Goal: Information Seeking & Learning: Learn about a topic

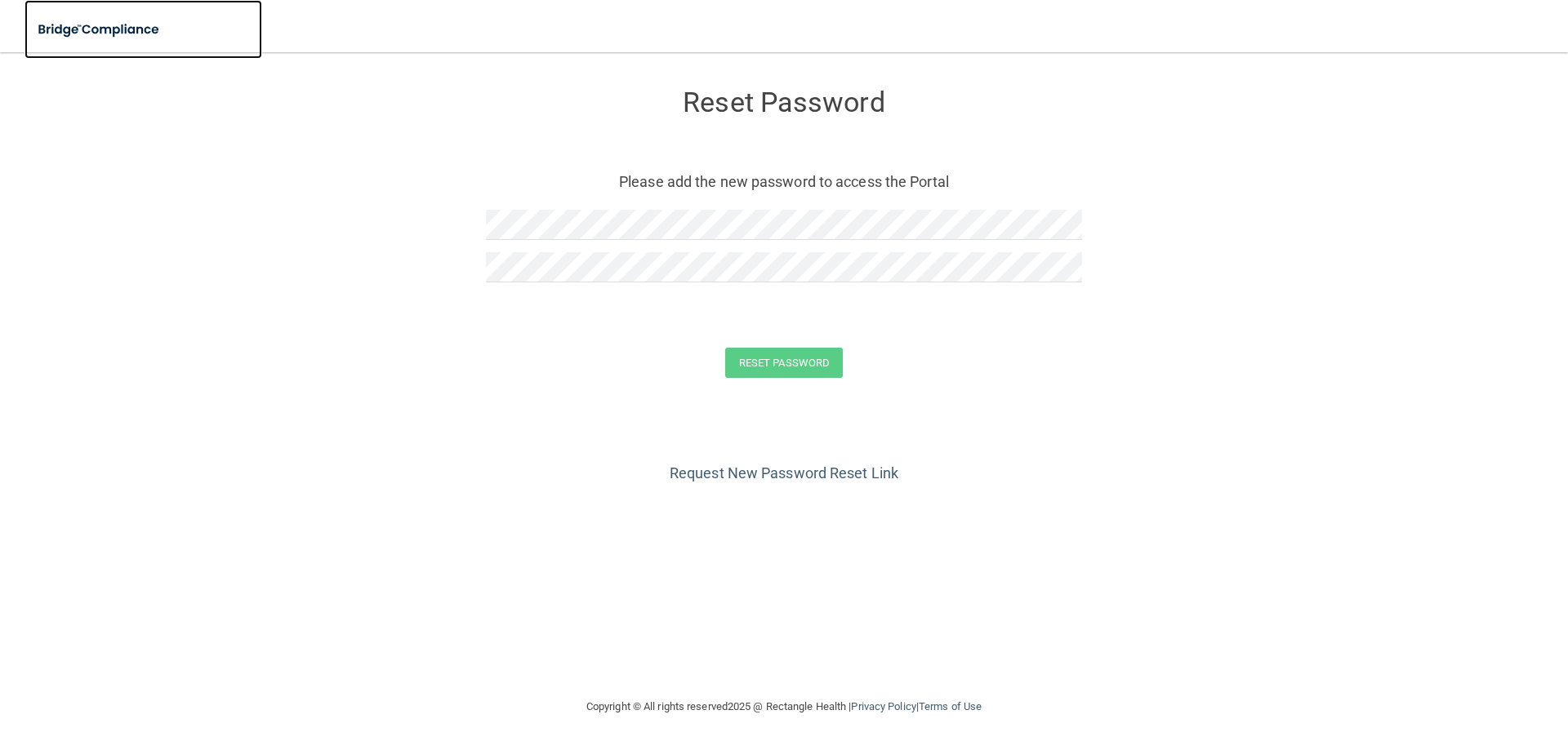
click at [86, 26] on img at bounding box center [99, 30] width 150 height 33
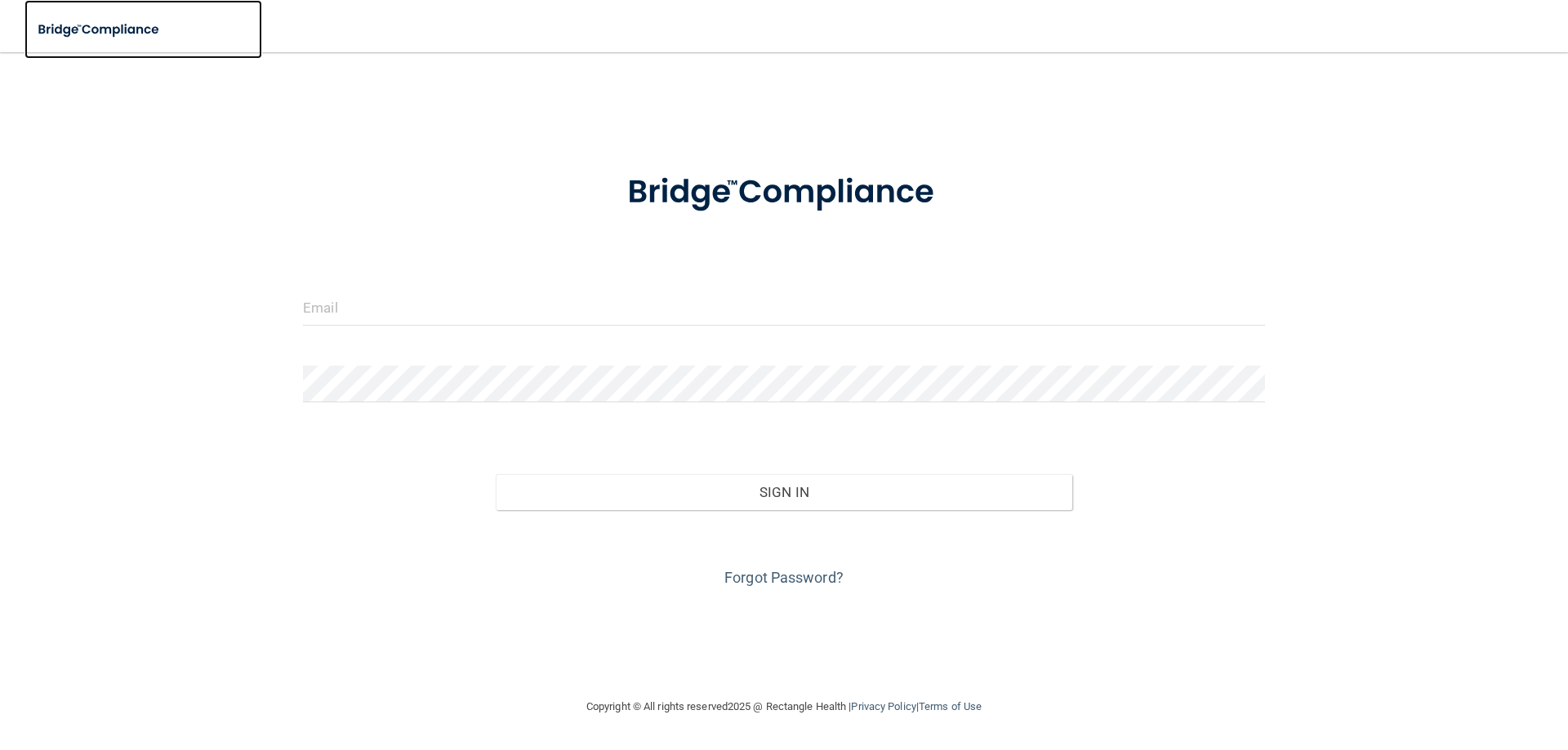
click at [108, 31] on img at bounding box center [99, 30] width 150 height 33
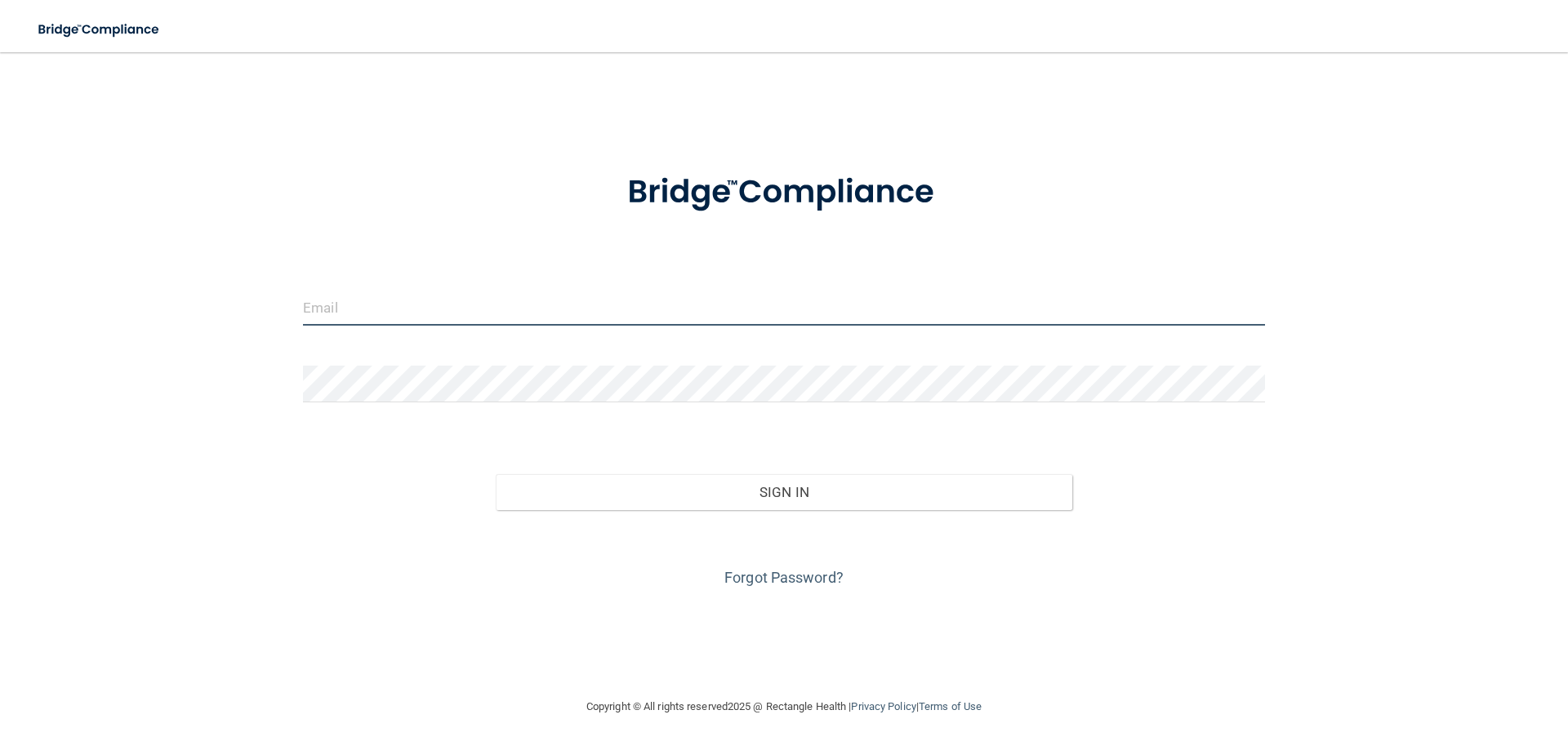
click at [367, 307] on input "email" at bounding box center [784, 307] width 962 height 37
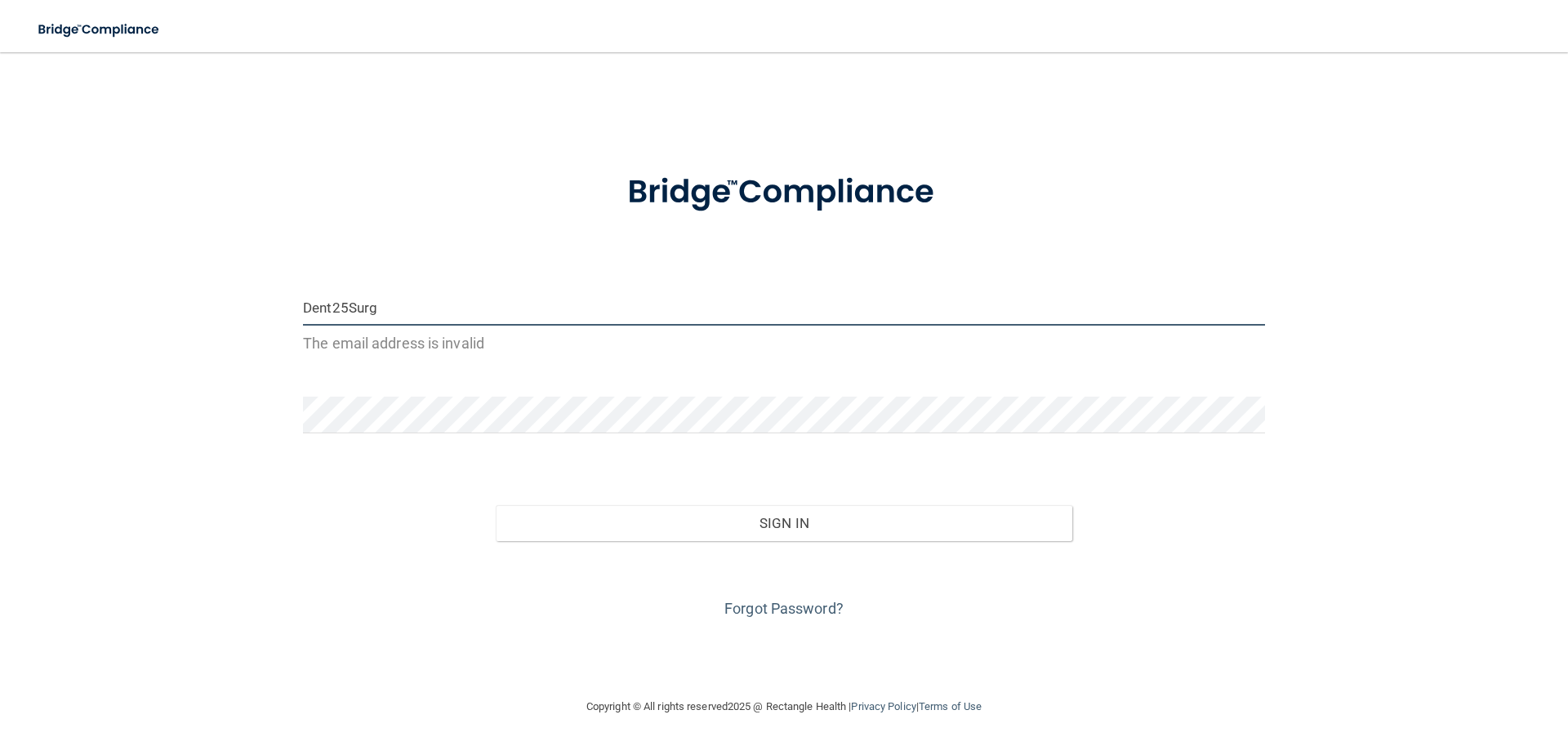
type input "Dent25Surg"
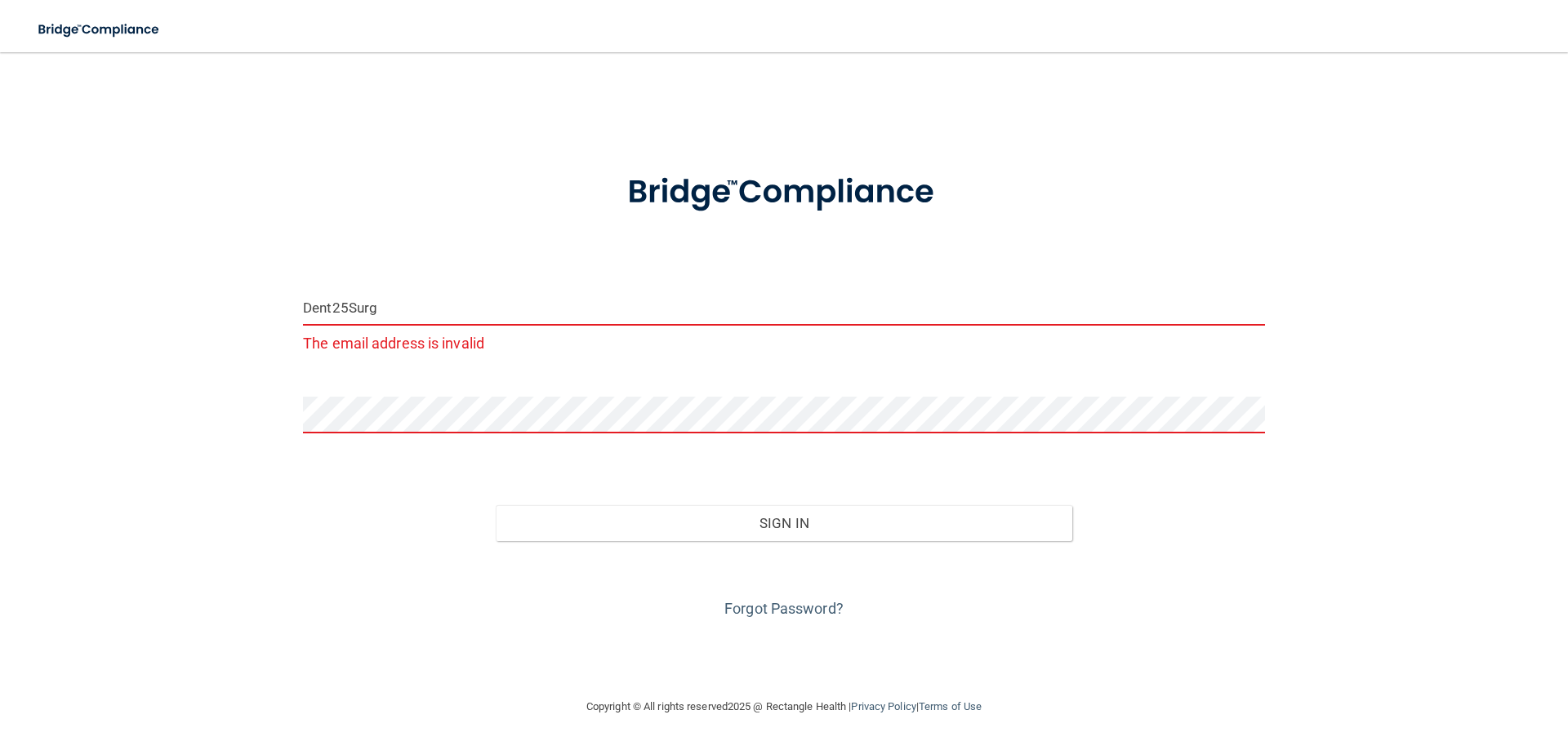
drag, startPoint x: 439, startPoint y: 306, endPoint x: 0, endPoint y: 315, distance: 439.1
click at [0, 315] on main "Dent25Surg The email address is invalid Invalid email/password. You don't have …" at bounding box center [784, 401] width 1568 height 698
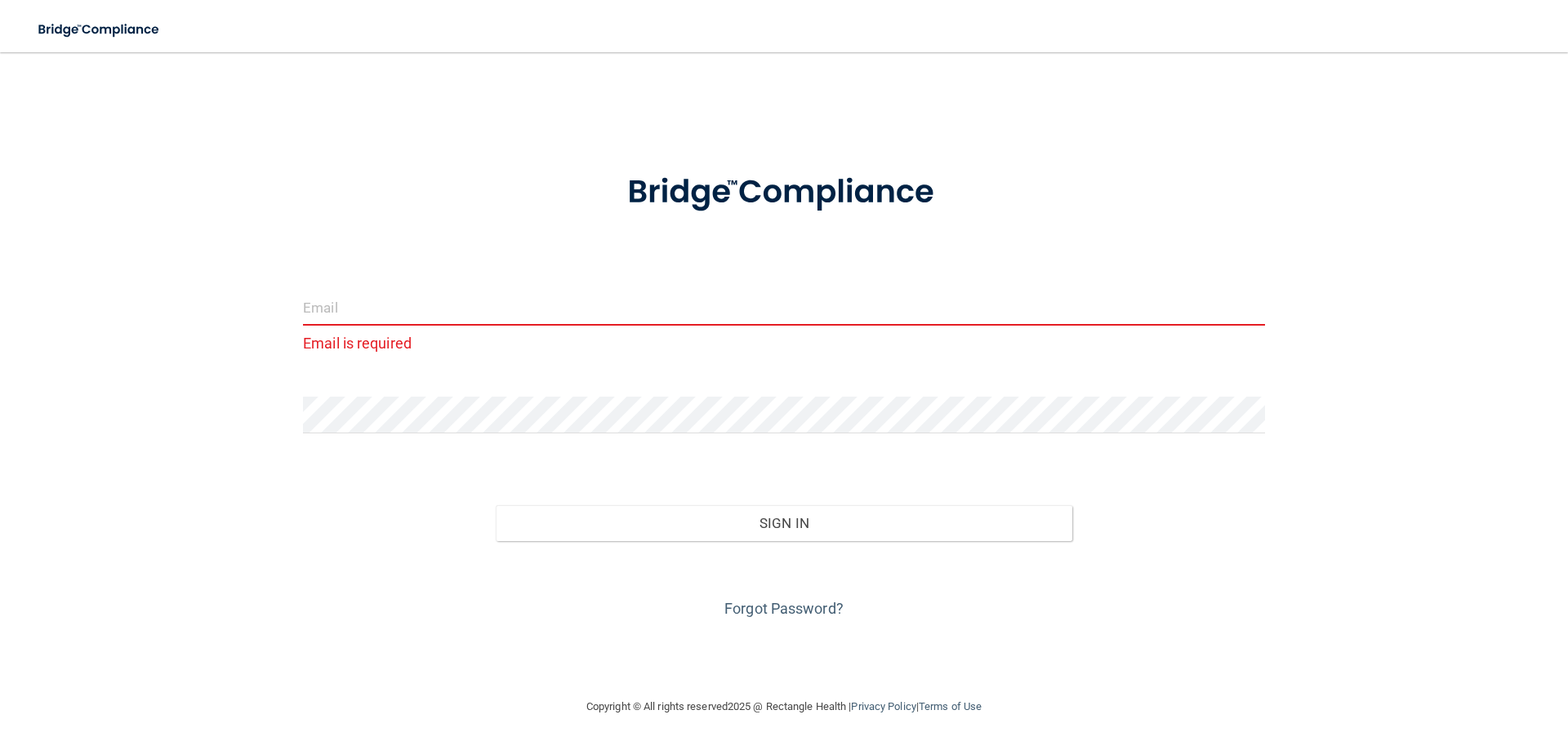
click at [488, 324] on input "email" at bounding box center [784, 307] width 962 height 37
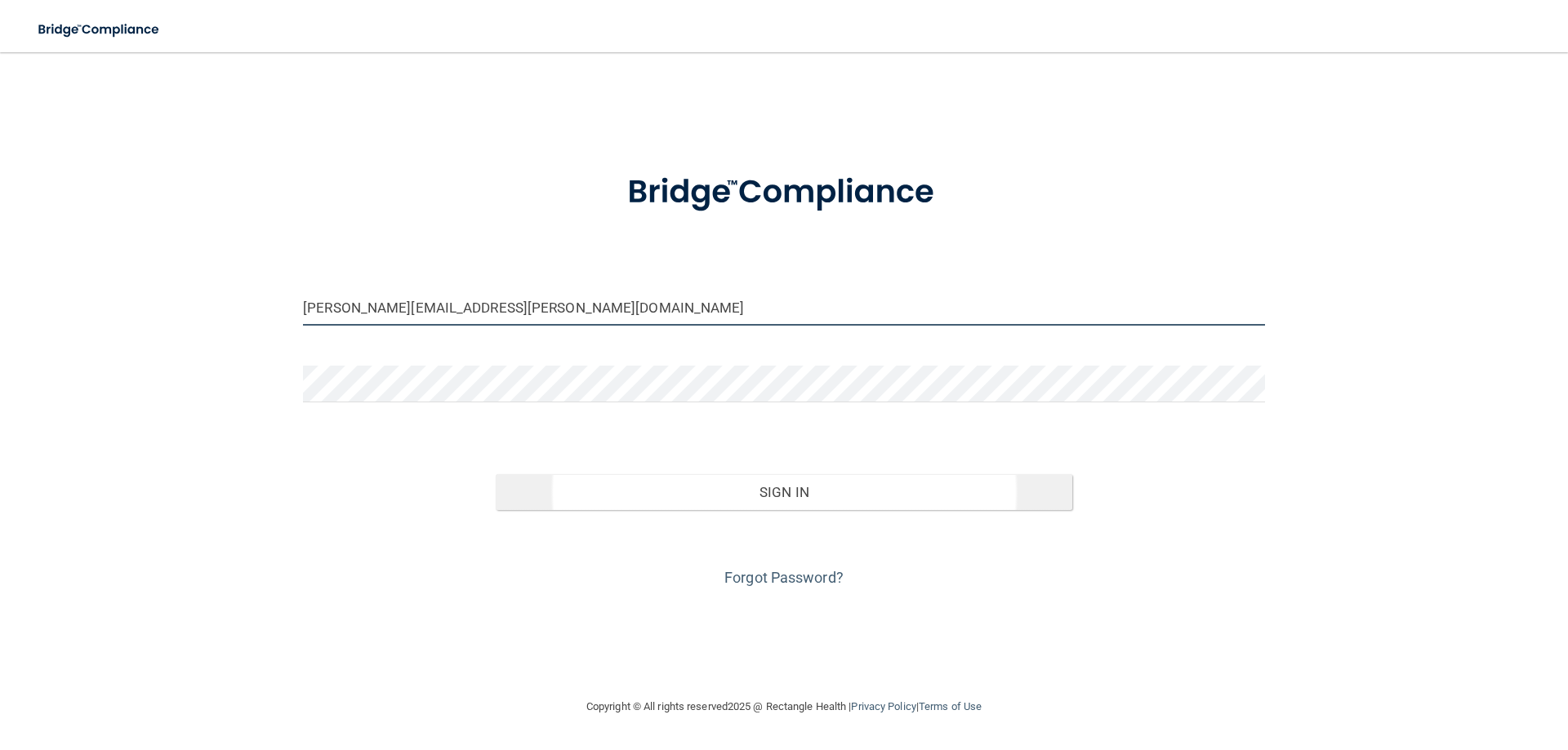
type input "Taylor.Seales@ameridentco.com"
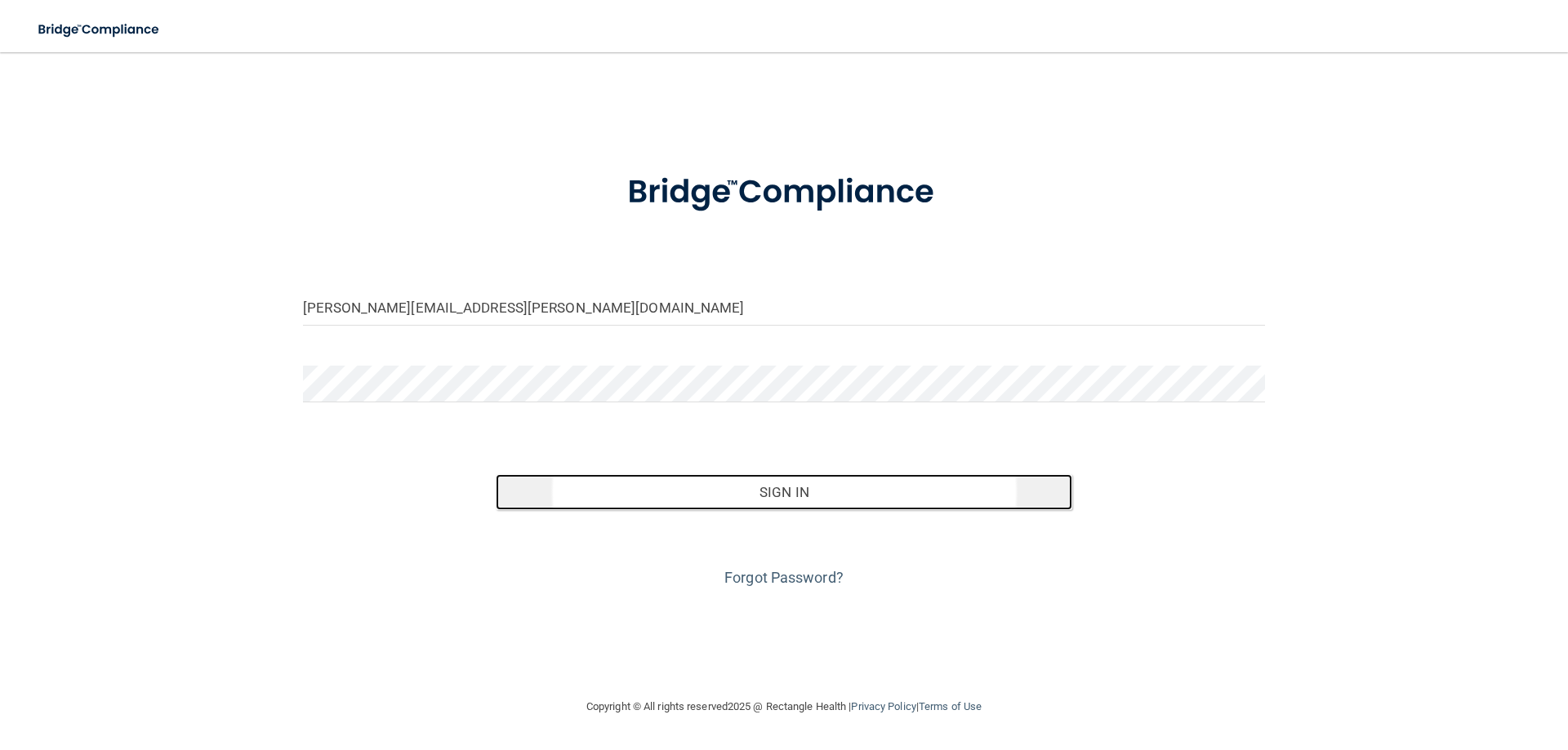
click at [823, 492] on button "Sign In" at bounding box center [784, 492] width 578 height 36
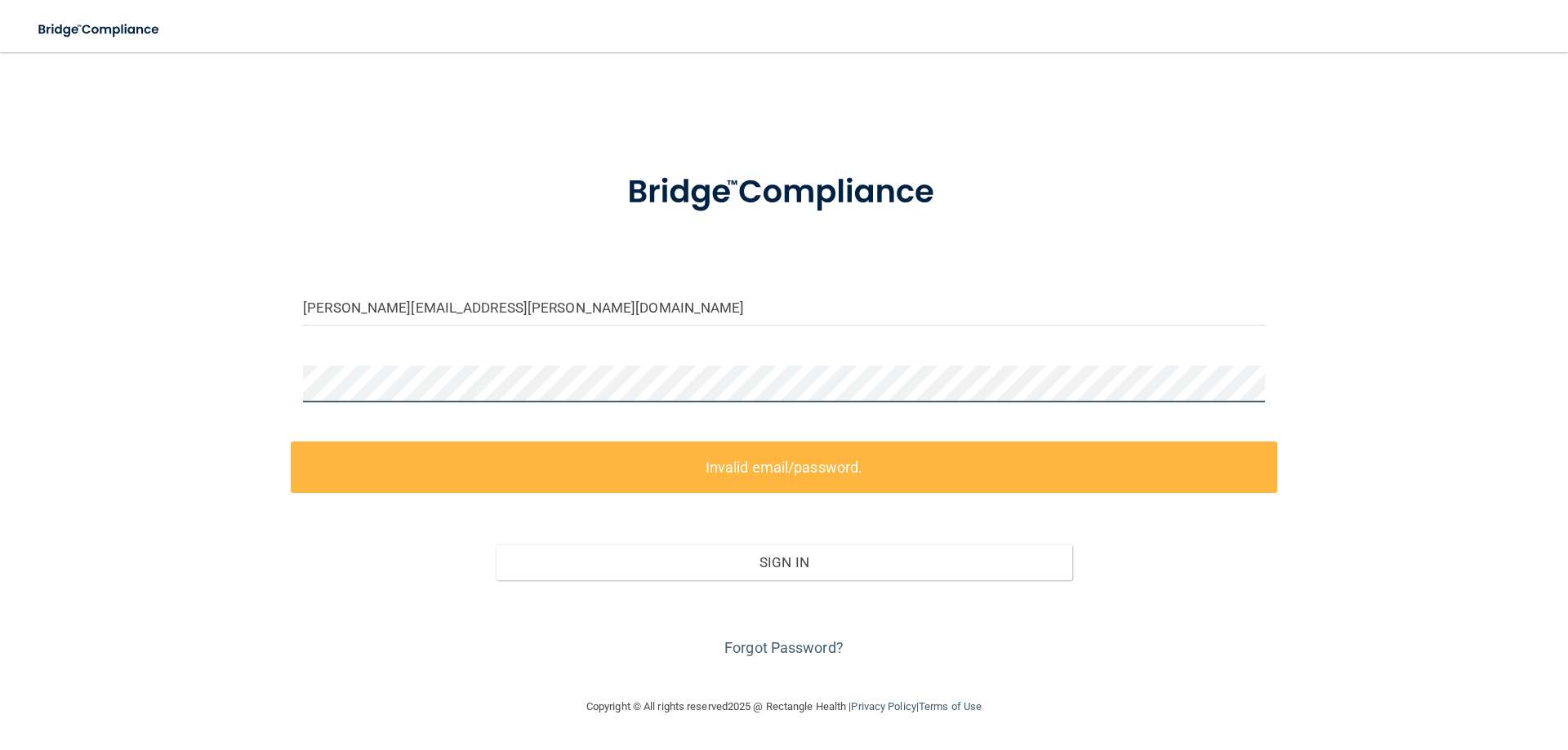
click at [92, 310] on div "Taylor.Seales@ameridentco.com Invalid email/password. You don't have permission…" at bounding box center [784, 375] width 1503 height 612
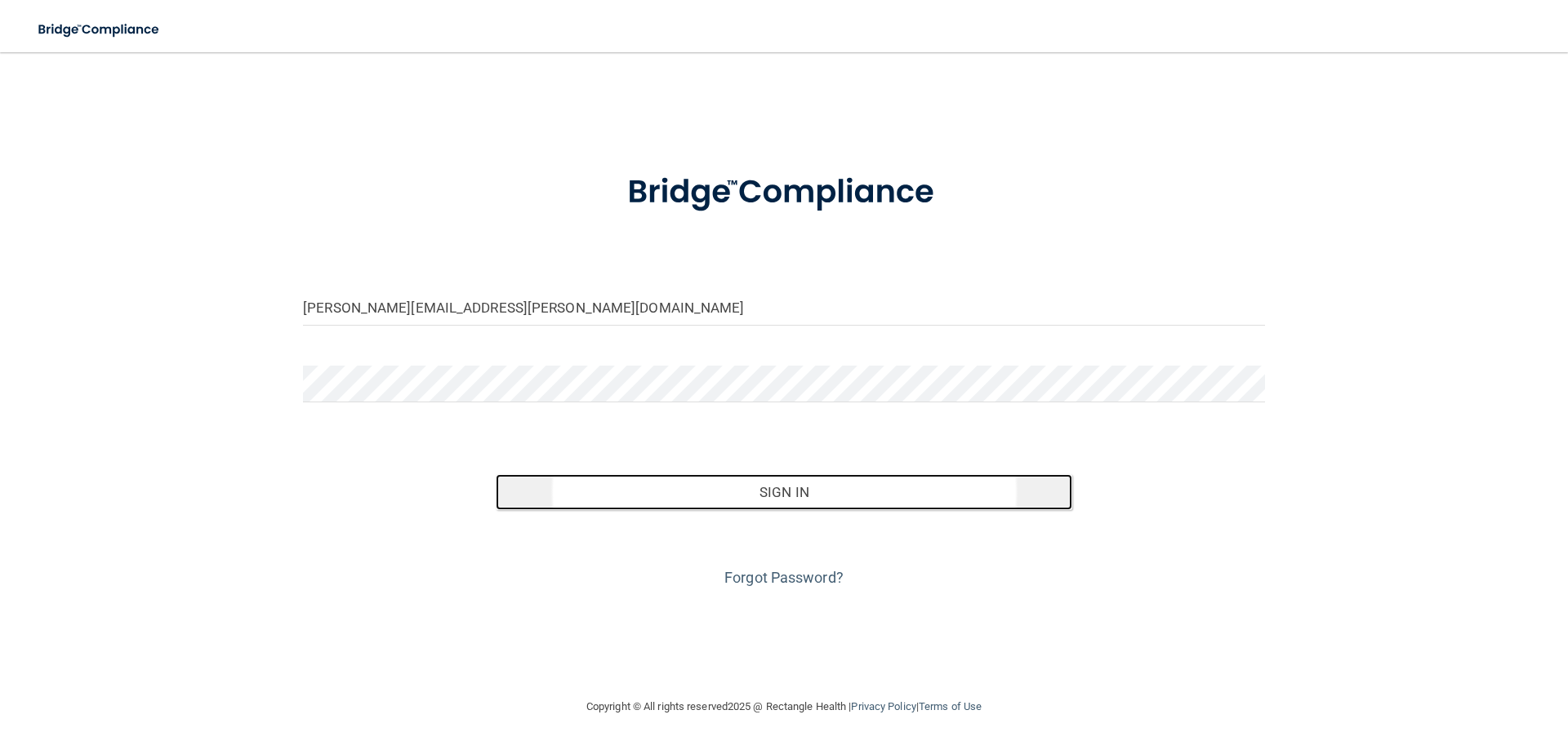
click at [788, 495] on button "Sign In" at bounding box center [784, 492] width 578 height 36
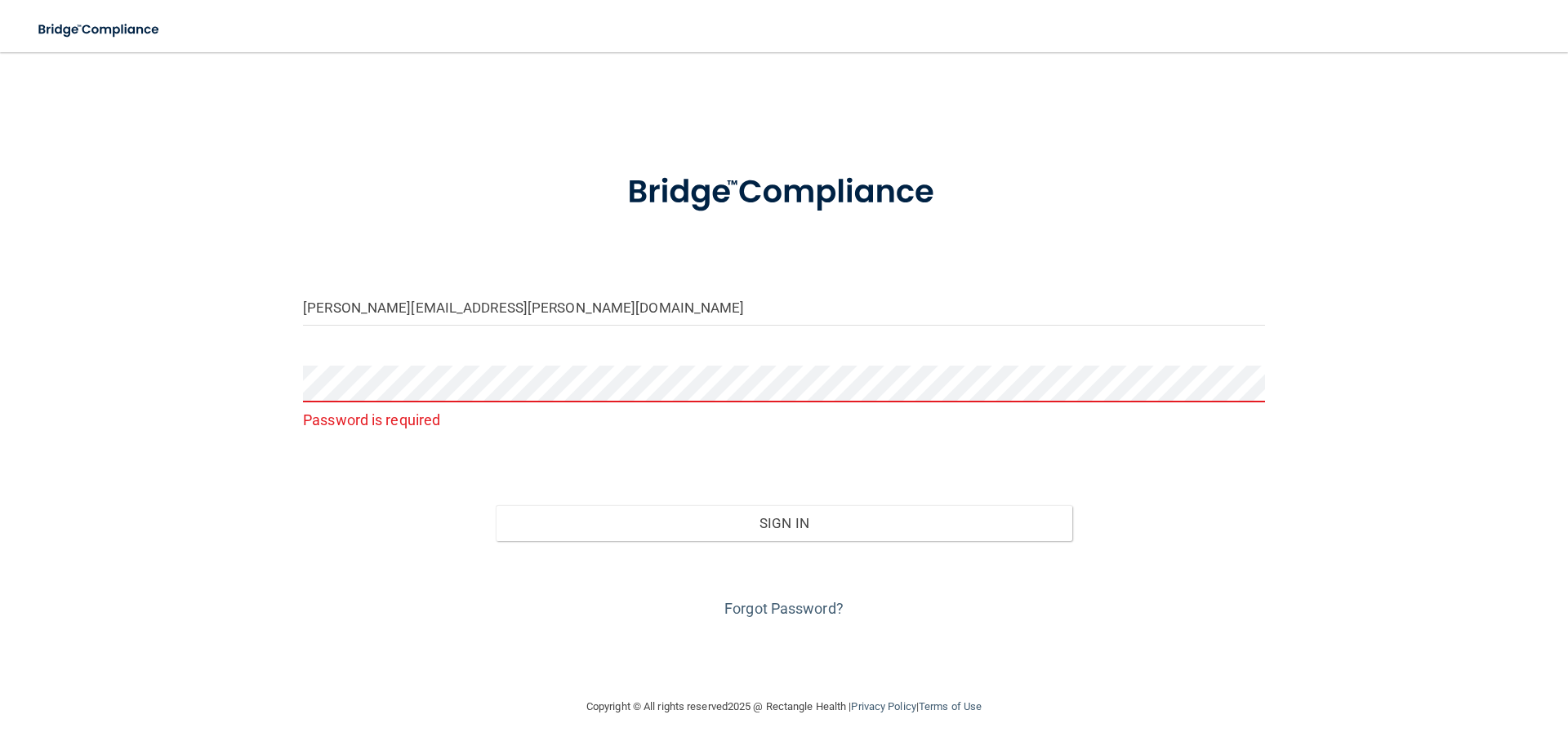
click at [1403, 579] on div "Taylor.Seales@ameridentco.com Password is required Invalid email/password. You …" at bounding box center [784, 375] width 1503 height 612
click at [519, 310] on input "Taylor.Seales@ameridentco.com" at bounding box center [784, 307] width 962 height 37
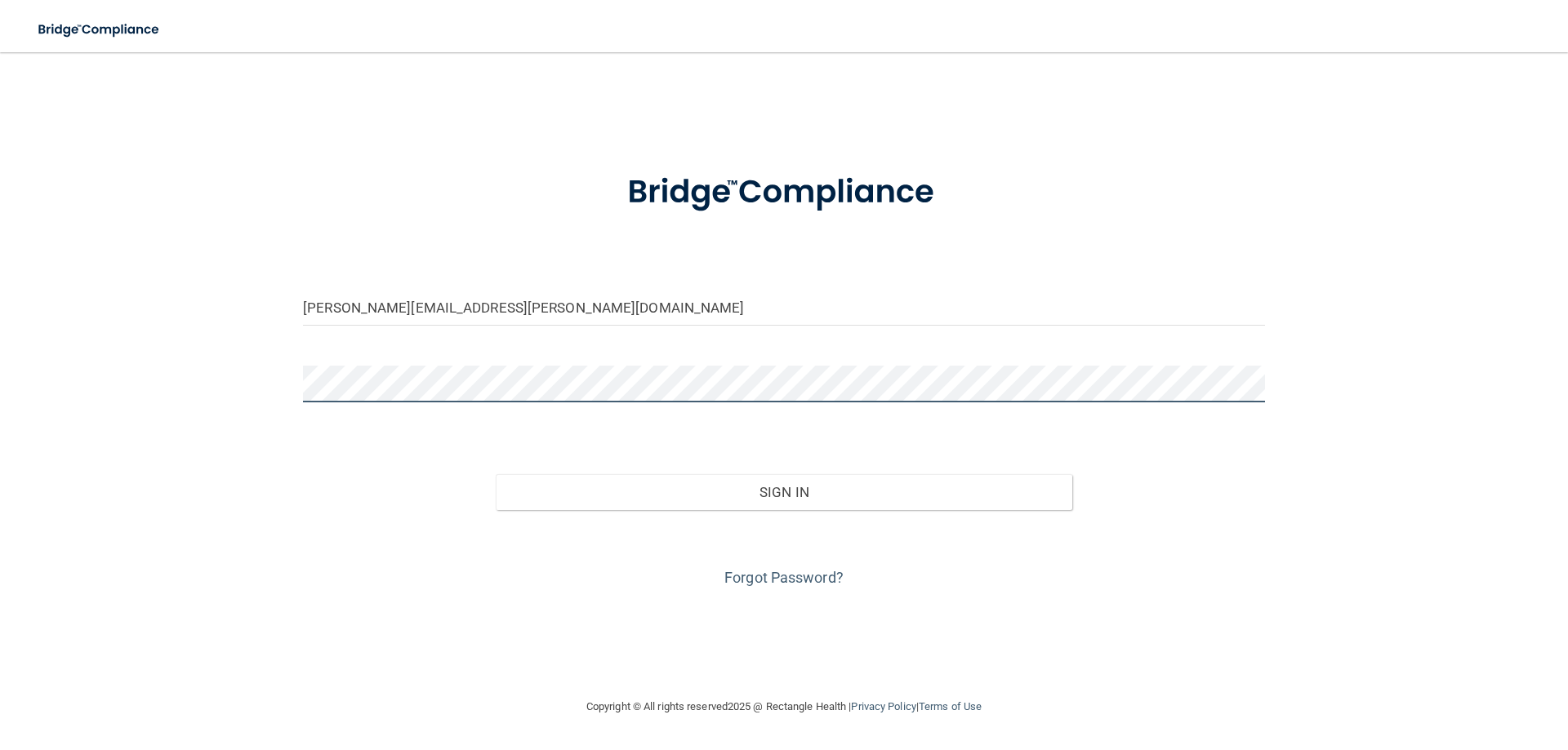
click at [1, 478] on main "Taylor.Seales@ameridentco.com Invalid email/password. You don't have permission…" at bounding box center [784, 401] width 1568 height 698
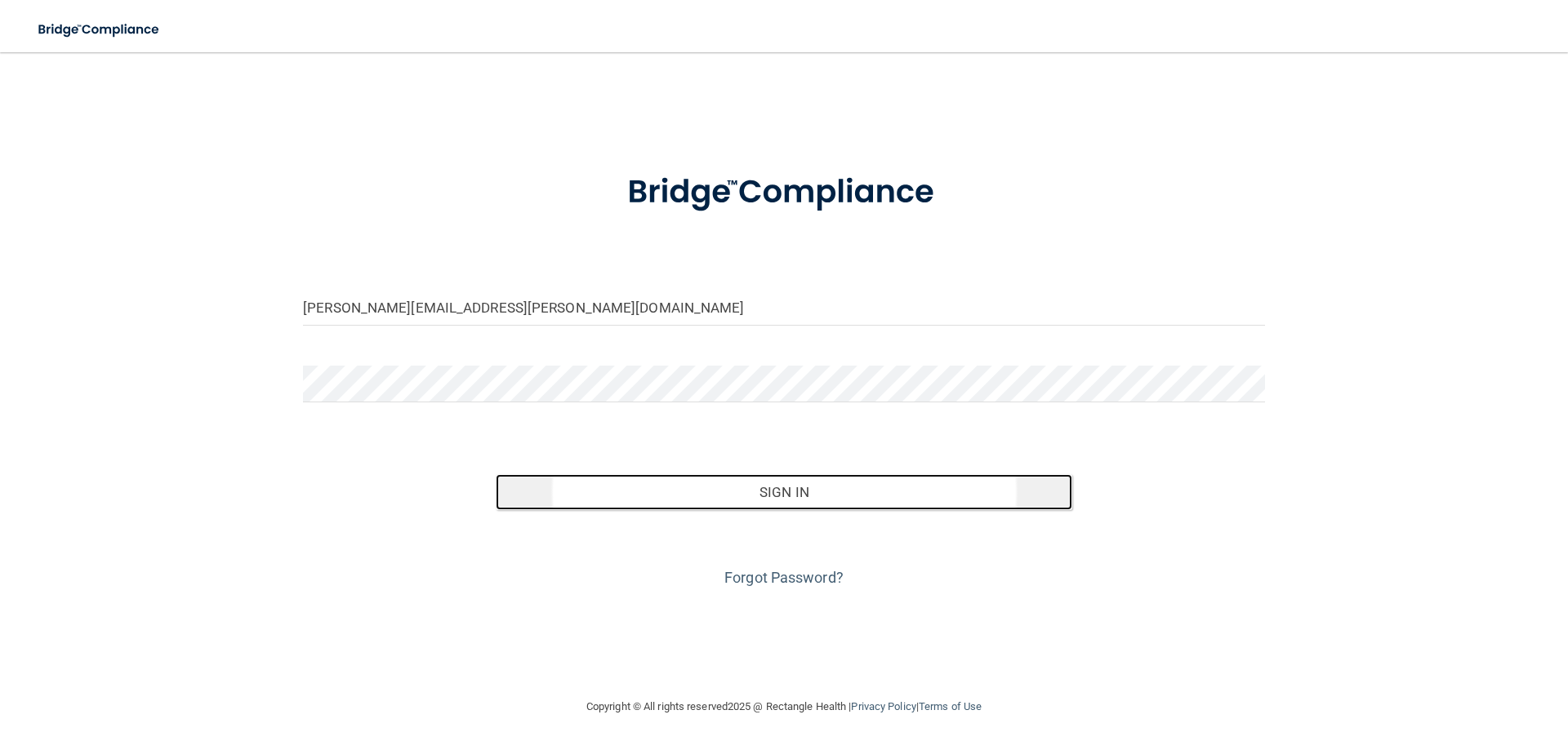
click at [832, 481] on button "Sign In" at bounding box center [784, 492] width 578 height 36
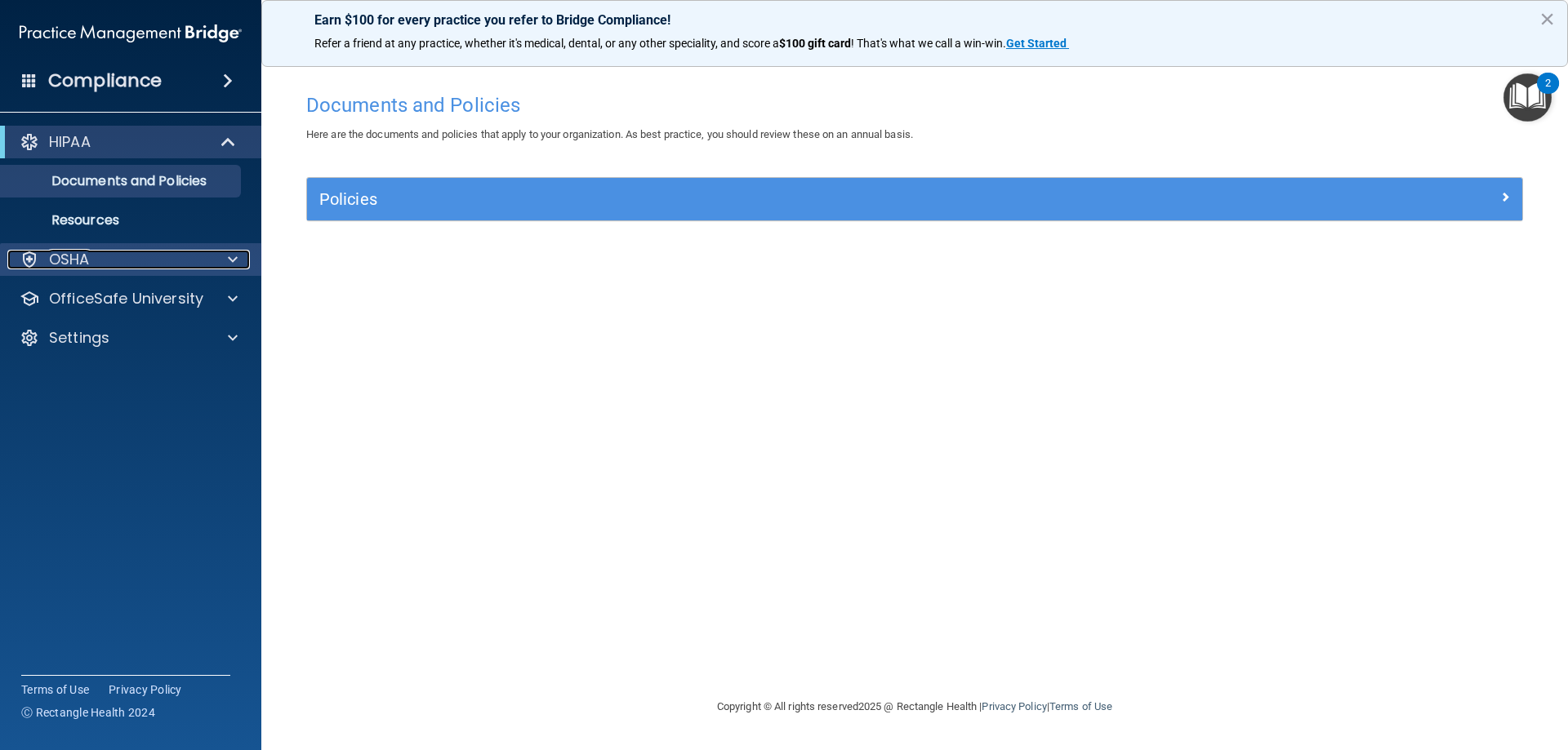
click at [226, 259] on div at bounding box center [229, 259] width 41 height 19
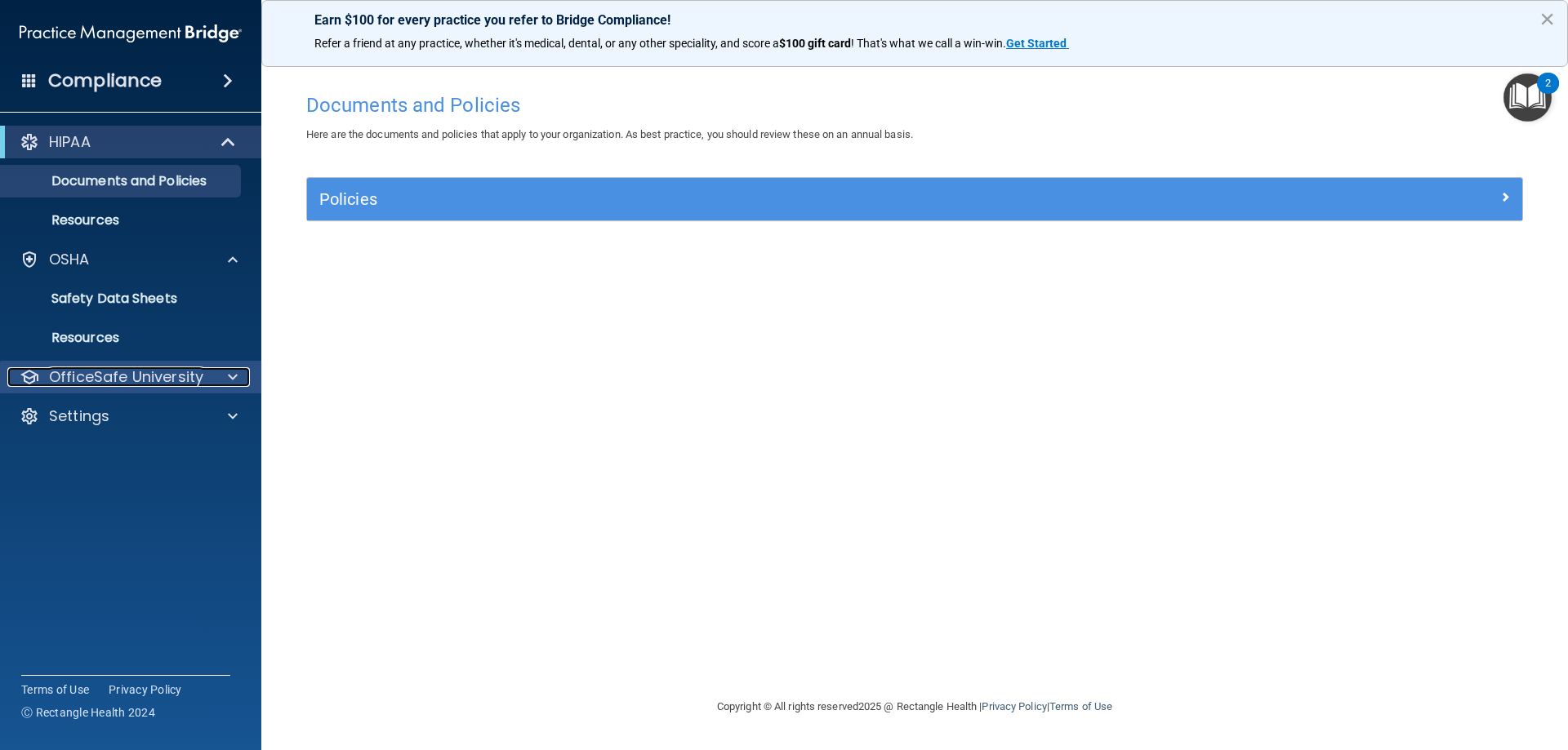
click at [223, 371] on div at bounding box center [229, 377] width 41 height 19
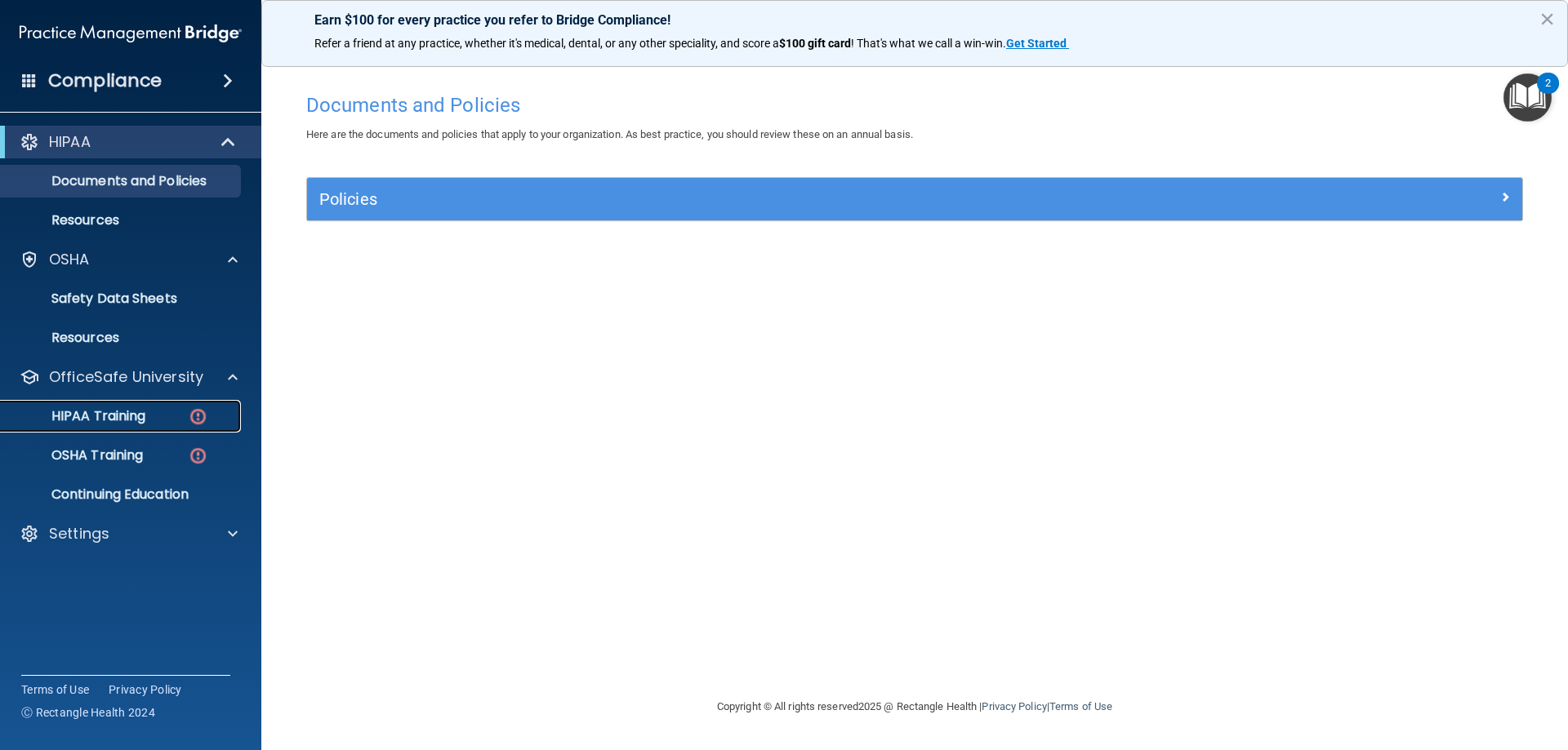
click at [119, 419] on p "HIPAA Training" at bounding box center [78, 416] width 134 height 17
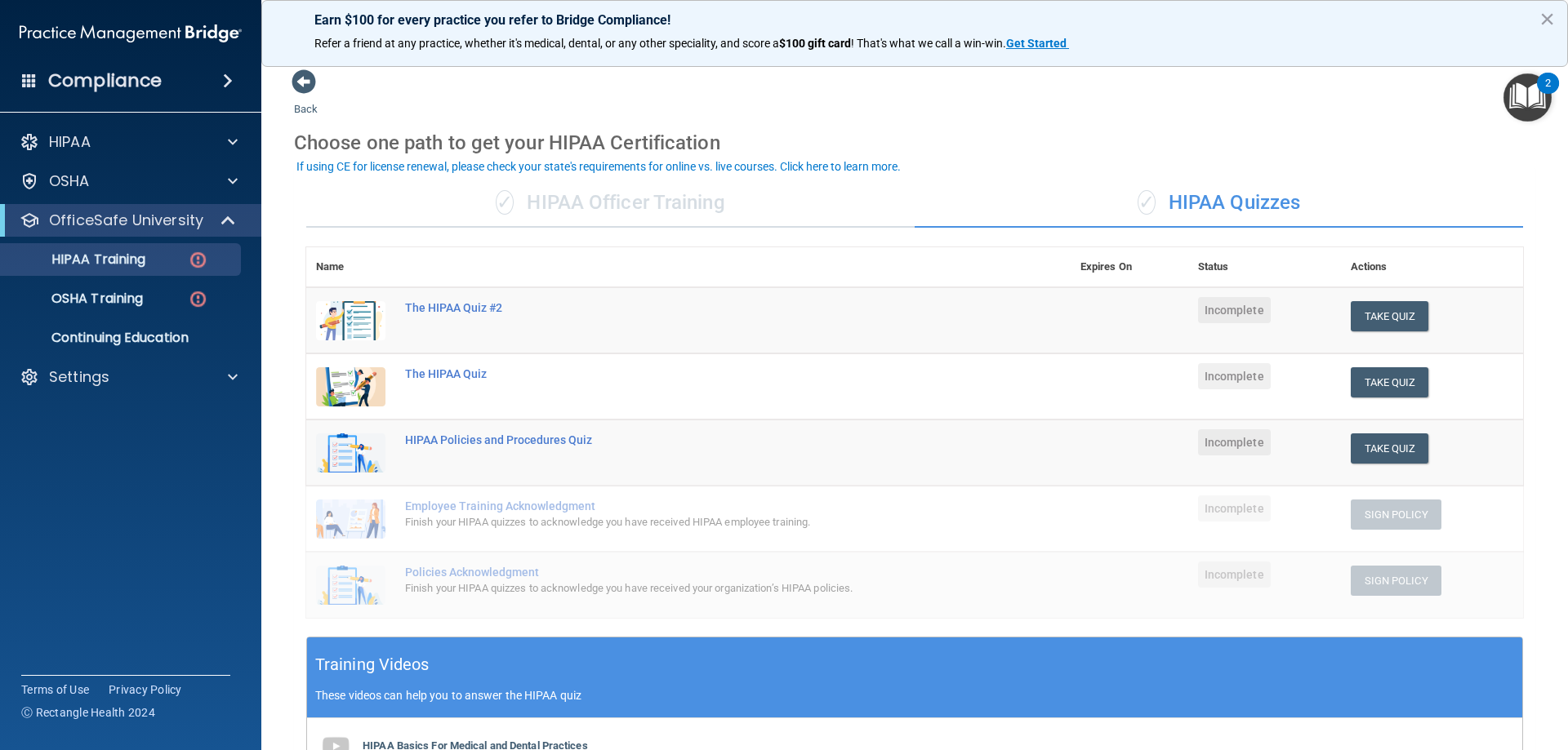
click at [996, 119] on div "Choose one path to get your HIPAA Certification" at bounding box center [914, 143] width 1241 height 47
drag, startPoint x: 894, startPoint y: 217, endPoint x: 755, endPoint y: 209, distance: 139.2
click at [892, 220] on div "✓ HIPAA Officer Training" at bounding box center [610, 203] width 608 height 49
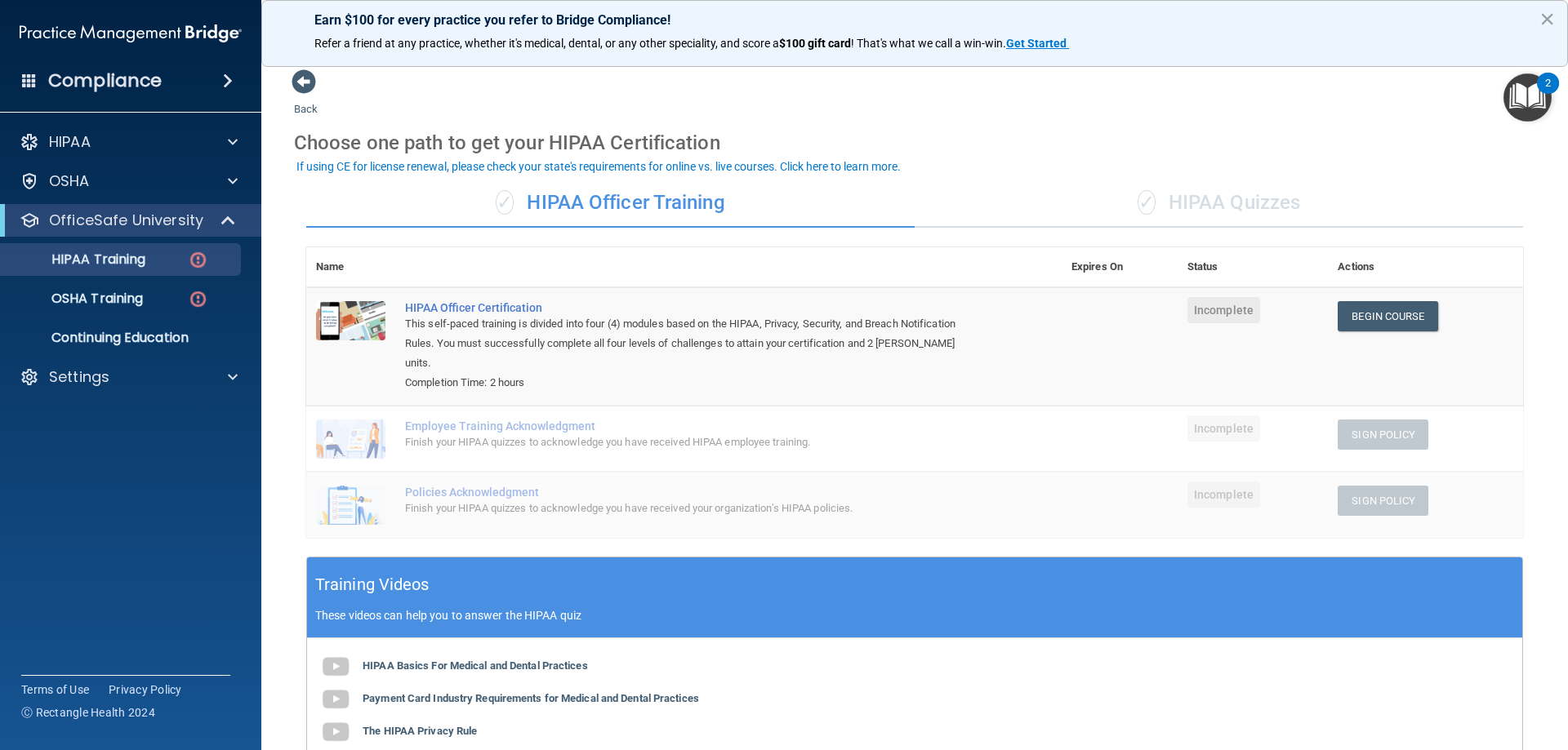
click at [1223, 200] on div "✓ HIPAA Quizzes" at bounding box center [1218, 203] width 608 height 49
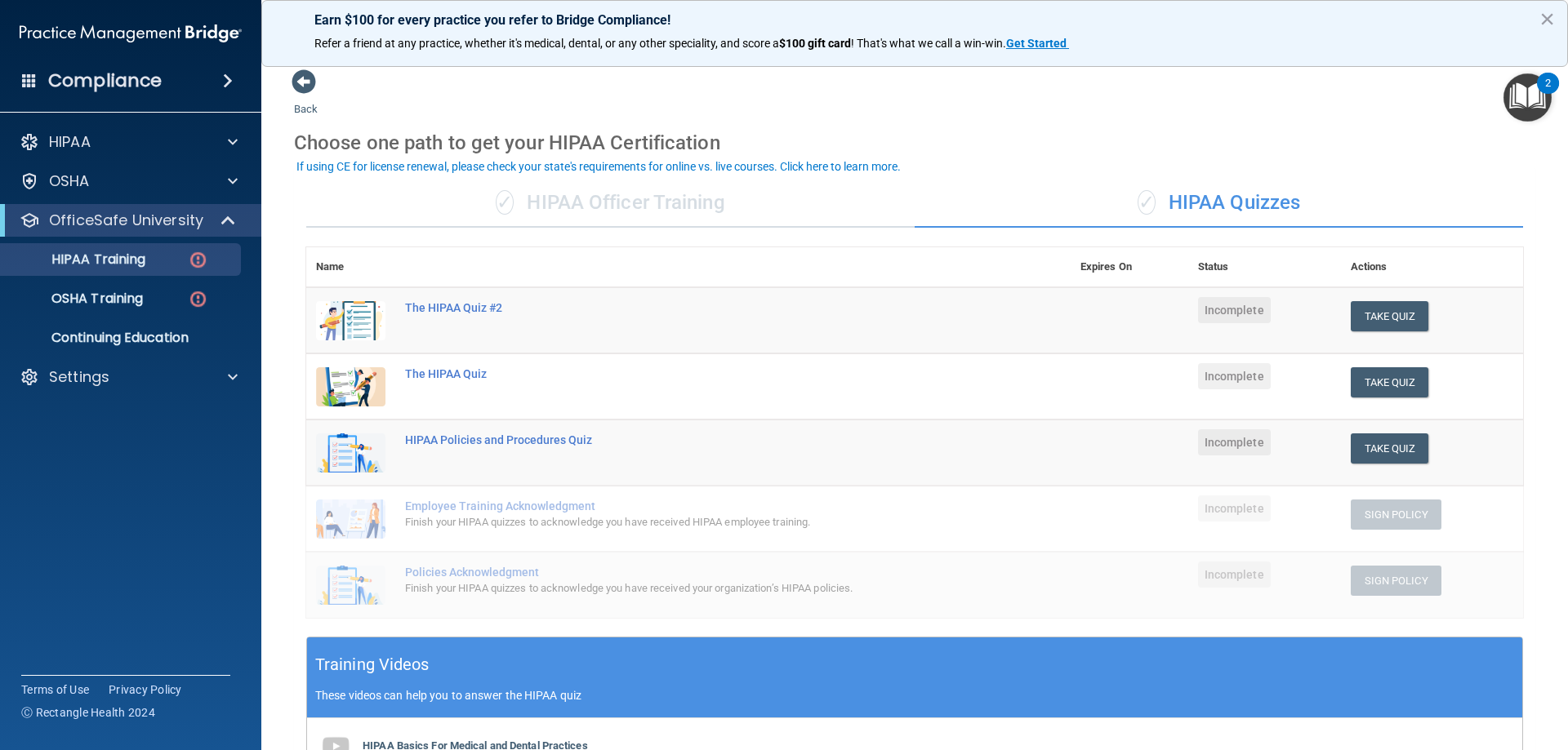
click at [653, 209] on div "✓ HIPAA Officer Training" at bounding box center [610, 203] width 608 height 49
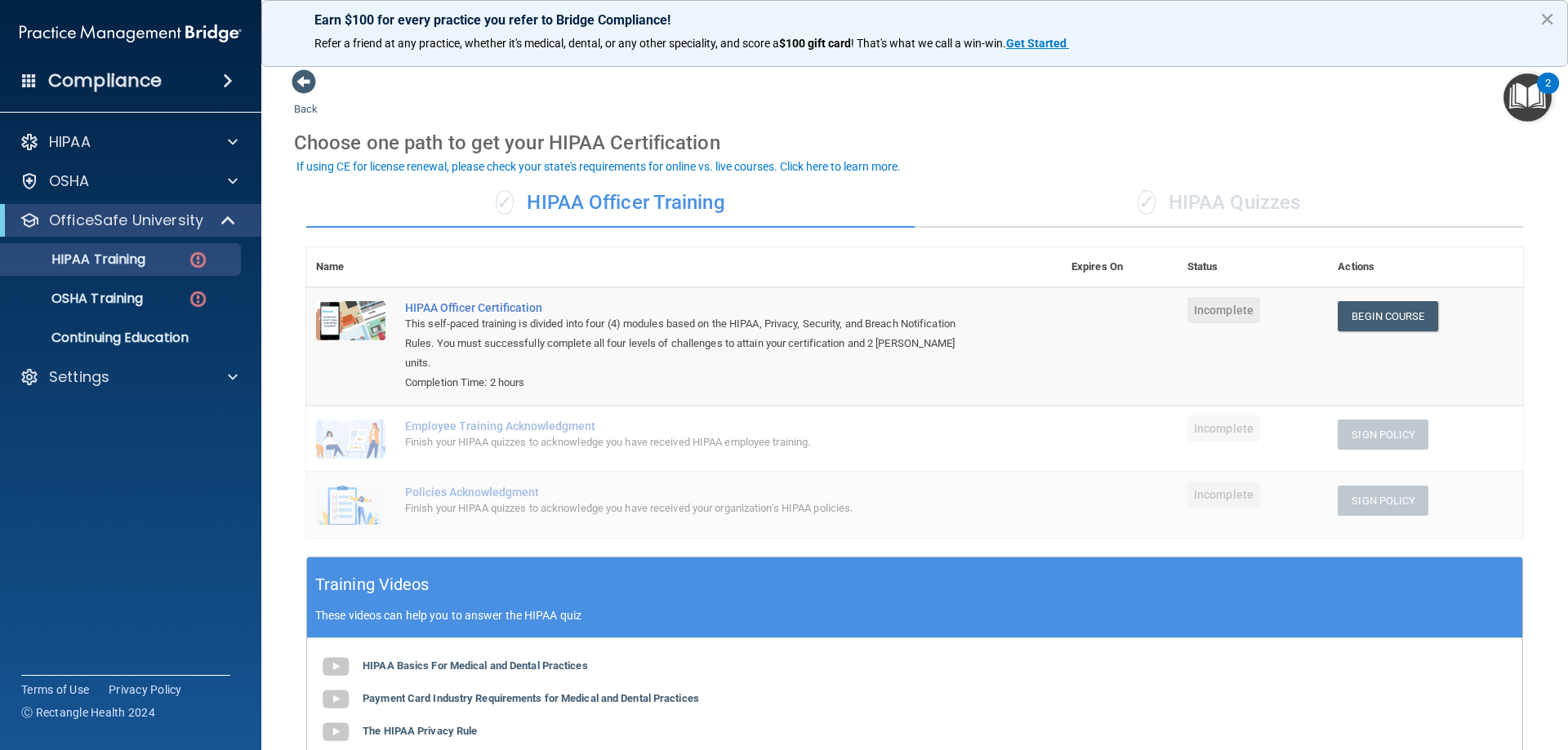
click at [1271, 211] on div "✓ HIPAA Quizzes" at bounding box center [1218, 203] width 608 height 49
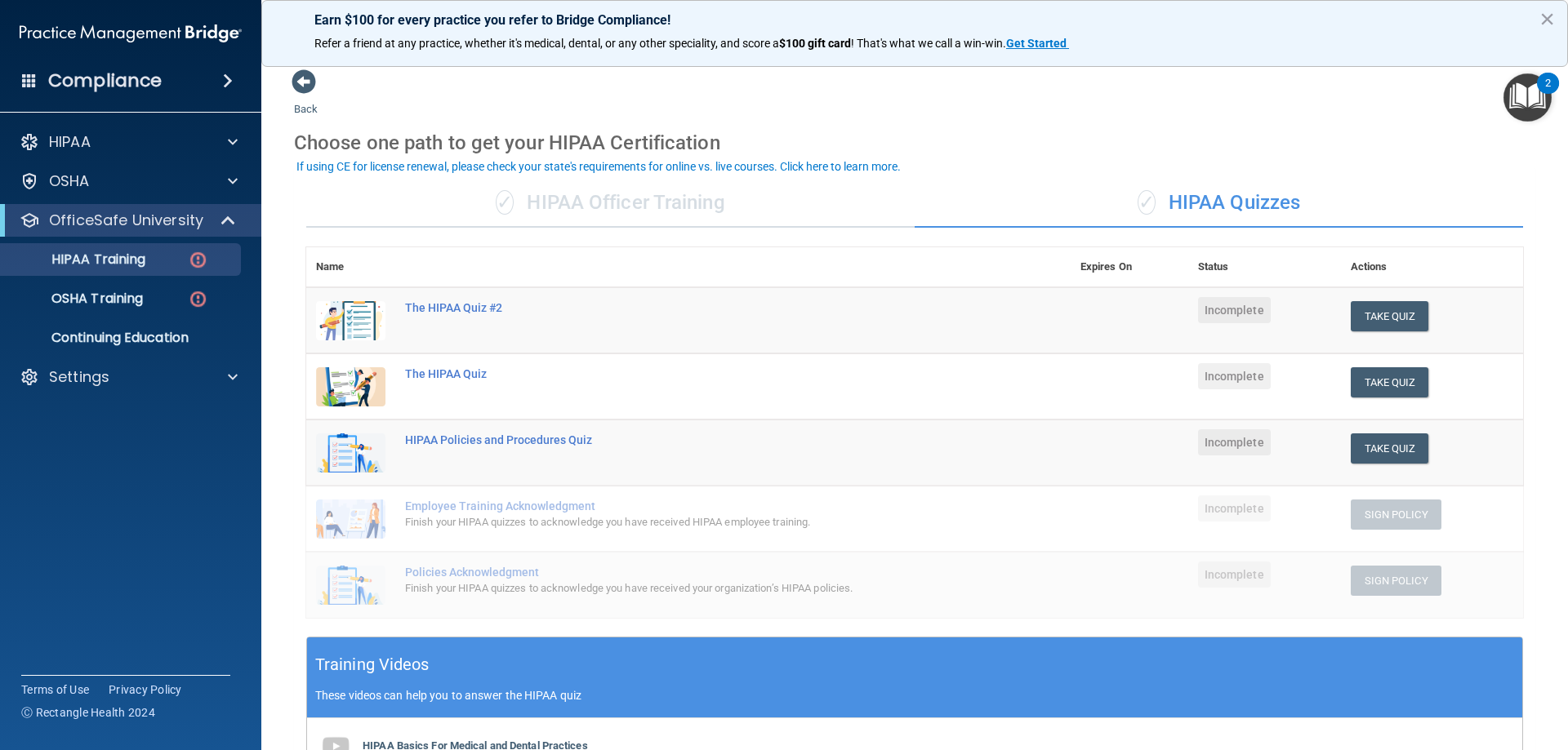
click at [1353, 90] on div "Back Choose one path to get your HIPAA Certification ✓ HIPAA Officer Training ✓…" at bounding box center [914, 574] width 1241 height 1010
click at [974, 128] on div "Choose one path to get your HIPAA Certification" at bounding box center [914, 143] width 1241 height 47
click at [780, 140] on div "Choose one path to get your HIPAA Certification" at bounding box center [914, 143] width 1241 height 47
click at [1089, 156] on div "Choose one path to get your HIPAA Certification" at bounding box center [914, 143] width 1241 height 47
drag, startPoint x: 1555, startPoint y: 163, endPoint x: 1567, endPoint y: 313, distance: 150.5
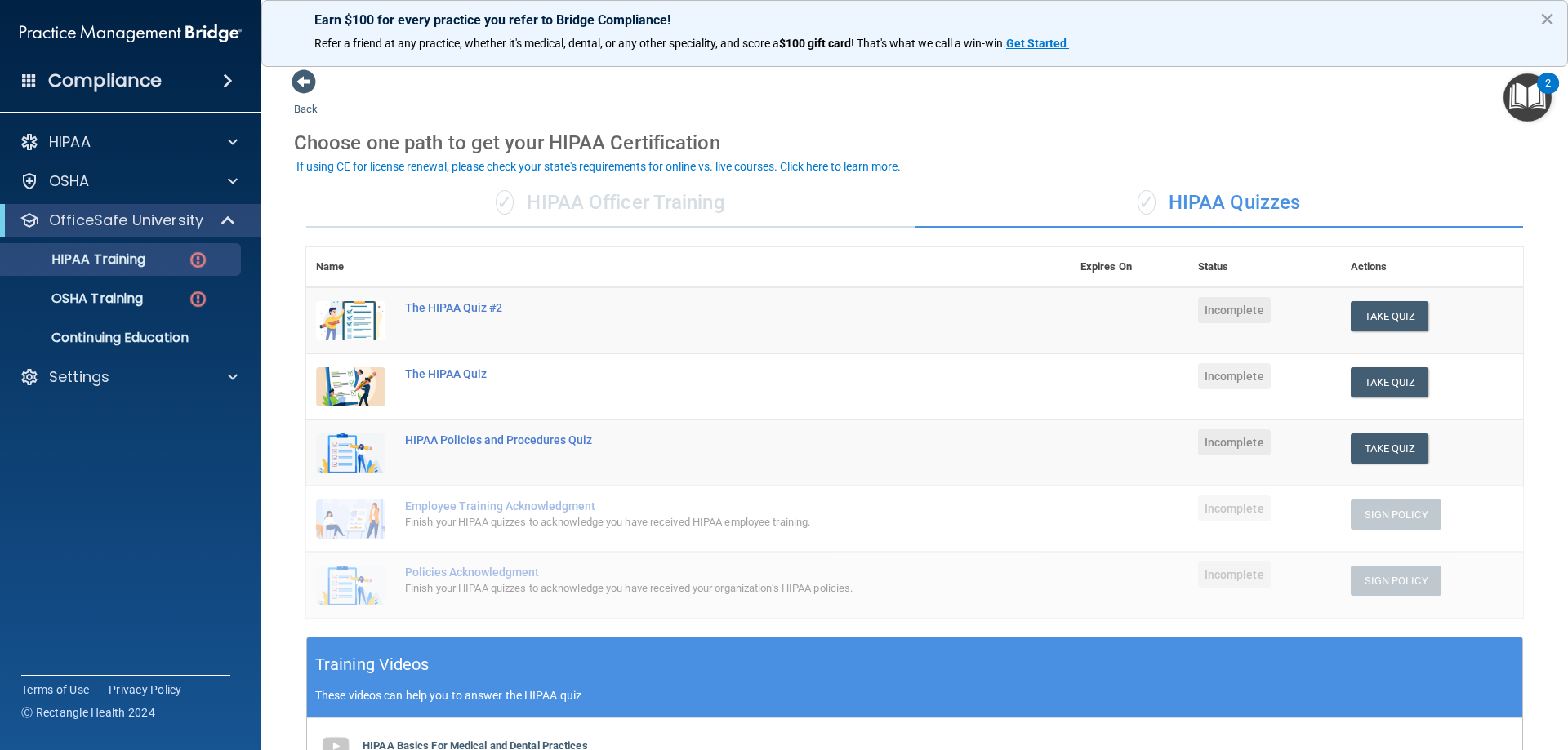
click at [1567, 313] on main "Back Choose one path to get your HIPAA Certification ✓ HIPAA Officer Training ✓…" at bounding box center [914, 401] width 1306 height 698
click at [1451, 184] on div "✓ HIPAA Quizzes" at bounding box center [1218, 203] width 608 height 49
click at [1360, 263] on th "Actions" at bounding box center [1432, 268] width 182 height 40
click at [1231, 271] on th "Status" at bounding box center [1264, 268] width 153 height 40
click at [1107, 269] on th "Expires On" at bounding box center [1129, 268] width 118 height 40
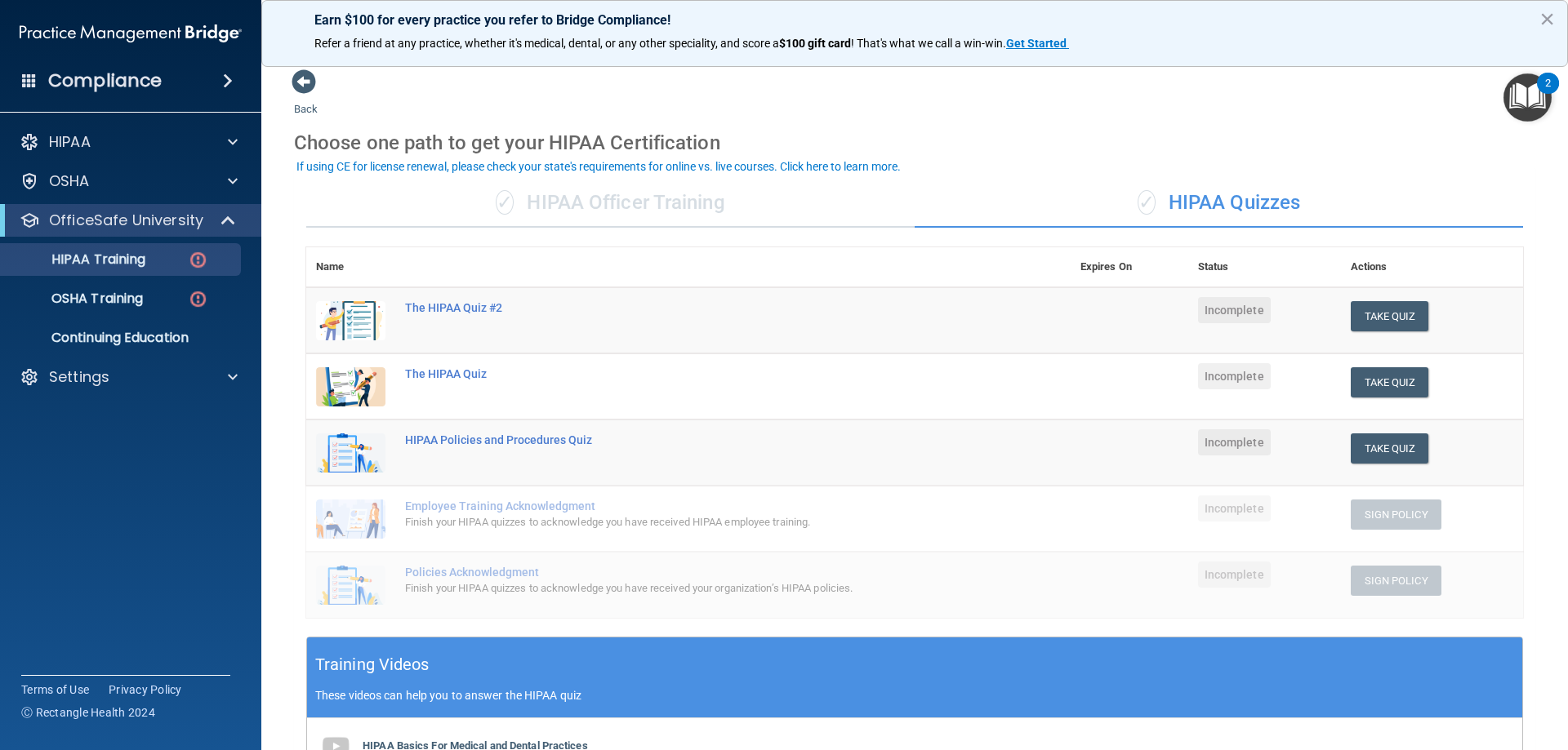
click at [1220, 265] on th "Status" at bounding box center [1264, 268] width 153 height 40
click at [1341, 268] on th "Actions" at bounding box center [1432, 268] width 182 height 40
click at [716, 207] on div "✓ HIPAA Officer Training" at bounding box center [610, 203] width 608 height 49
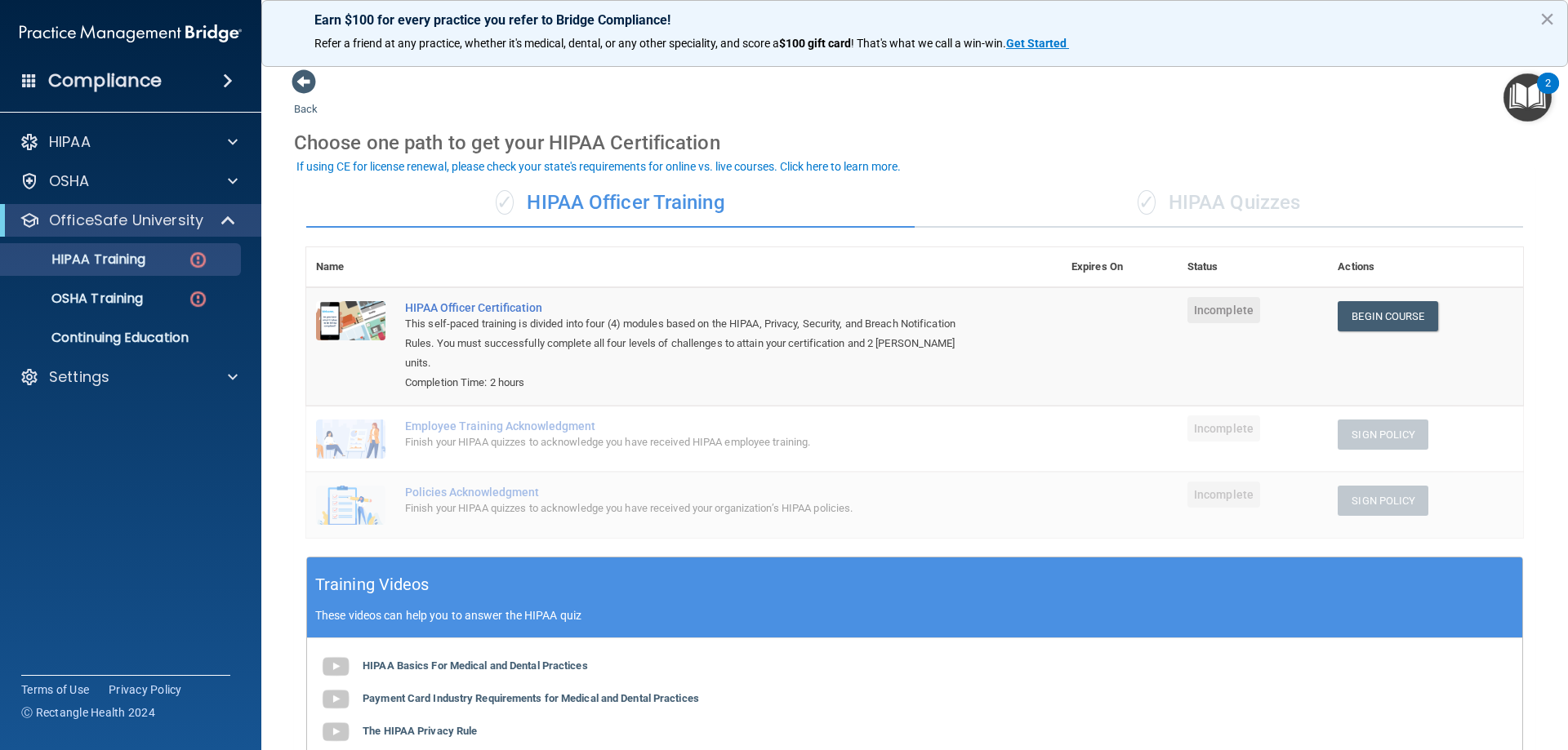
click at [1226, 209] on div "✓ HIPAA Quizzes" at bounding box center [1218, 203] width 608 height 49
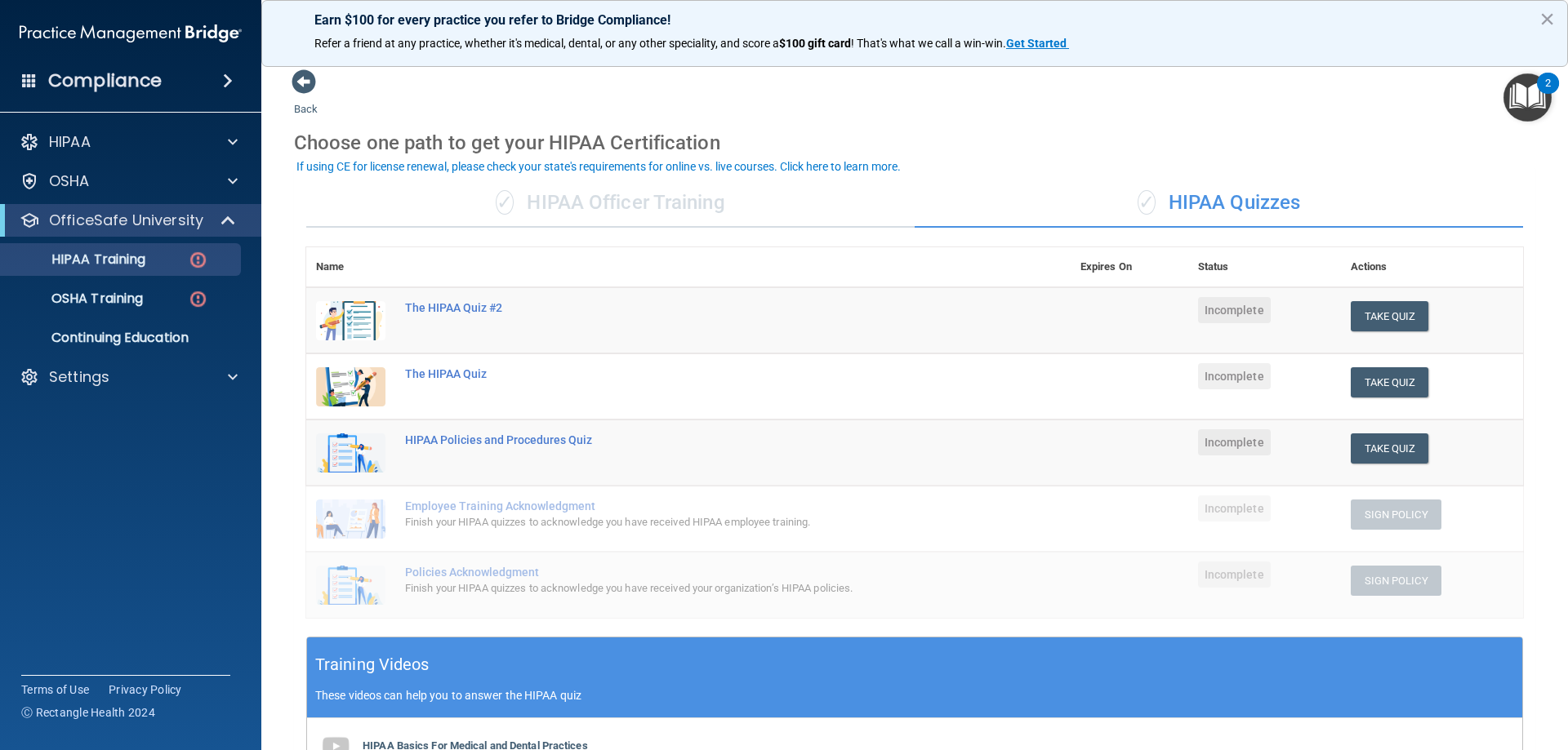
click at [691, 208] on div "✓ HIPAA Officer Training" at bounding box center [610, 203] width 608 height 49
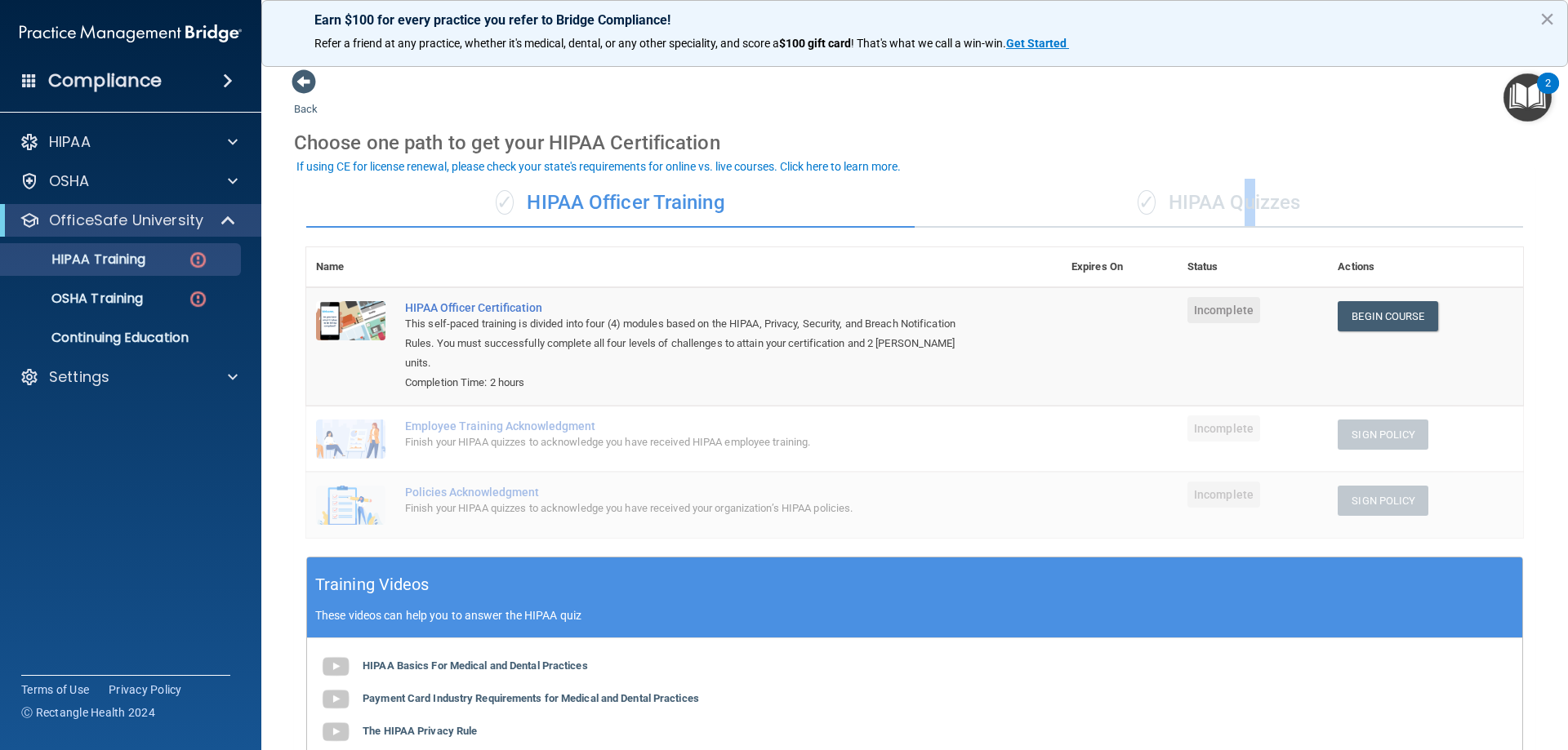
click at [1235, 192] on div "✓ HIPAA Quizzes" at bounding box center [1218, 203] width 608 height 49
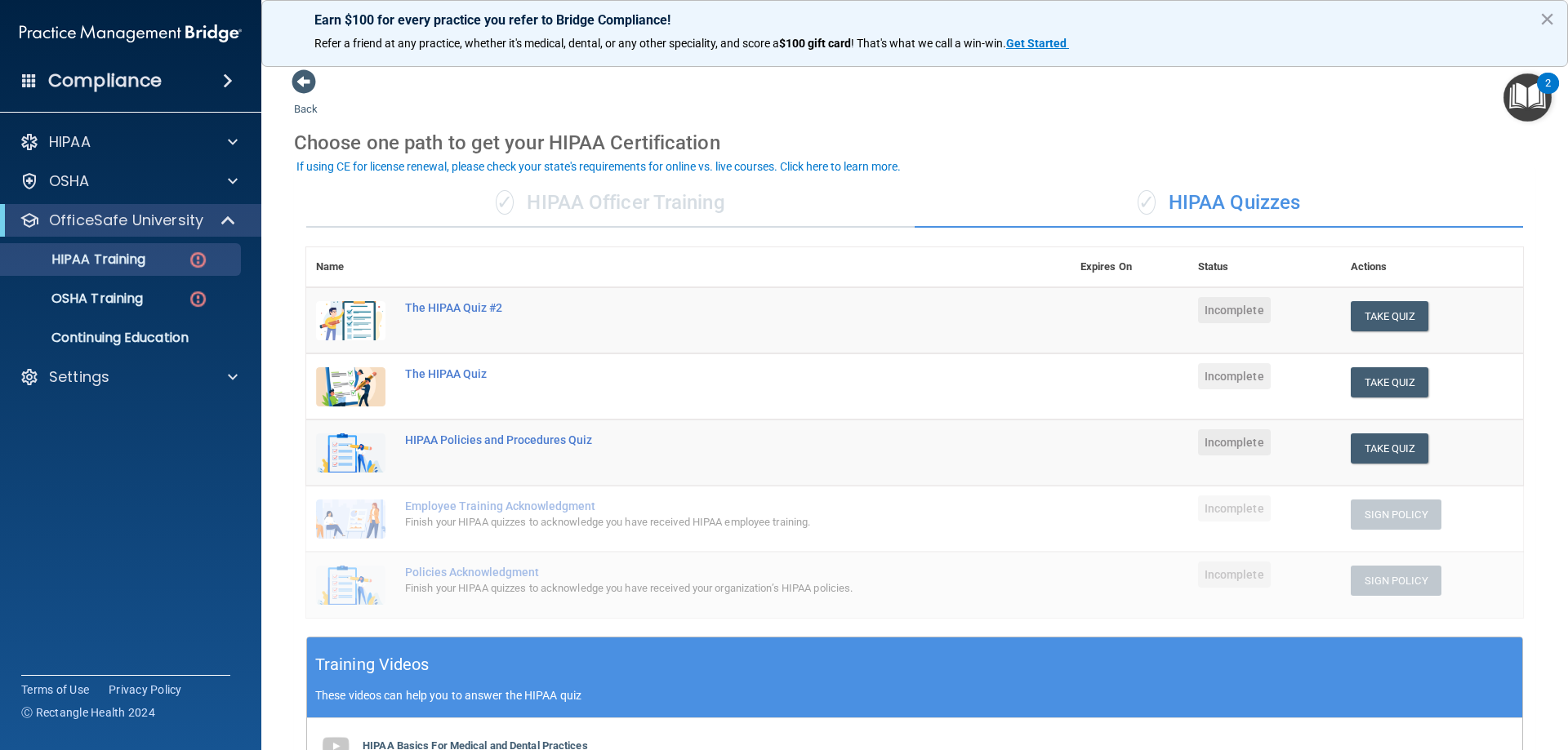
click at [1256, 133] on div "Choose one path to get your HIPAA Certification" at bounding box center [914, 143] width 1241 height 47
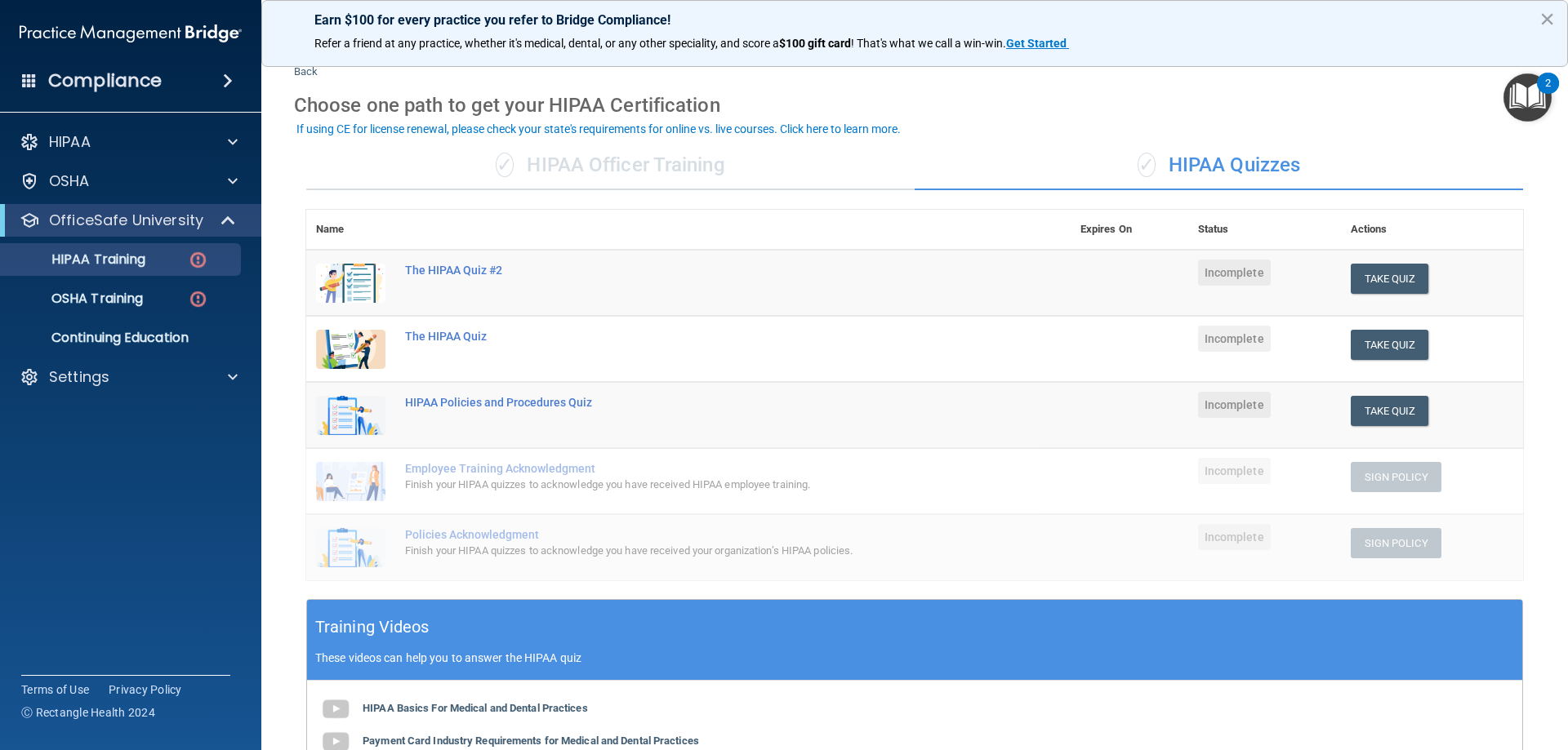
scroll to position [8, 0]
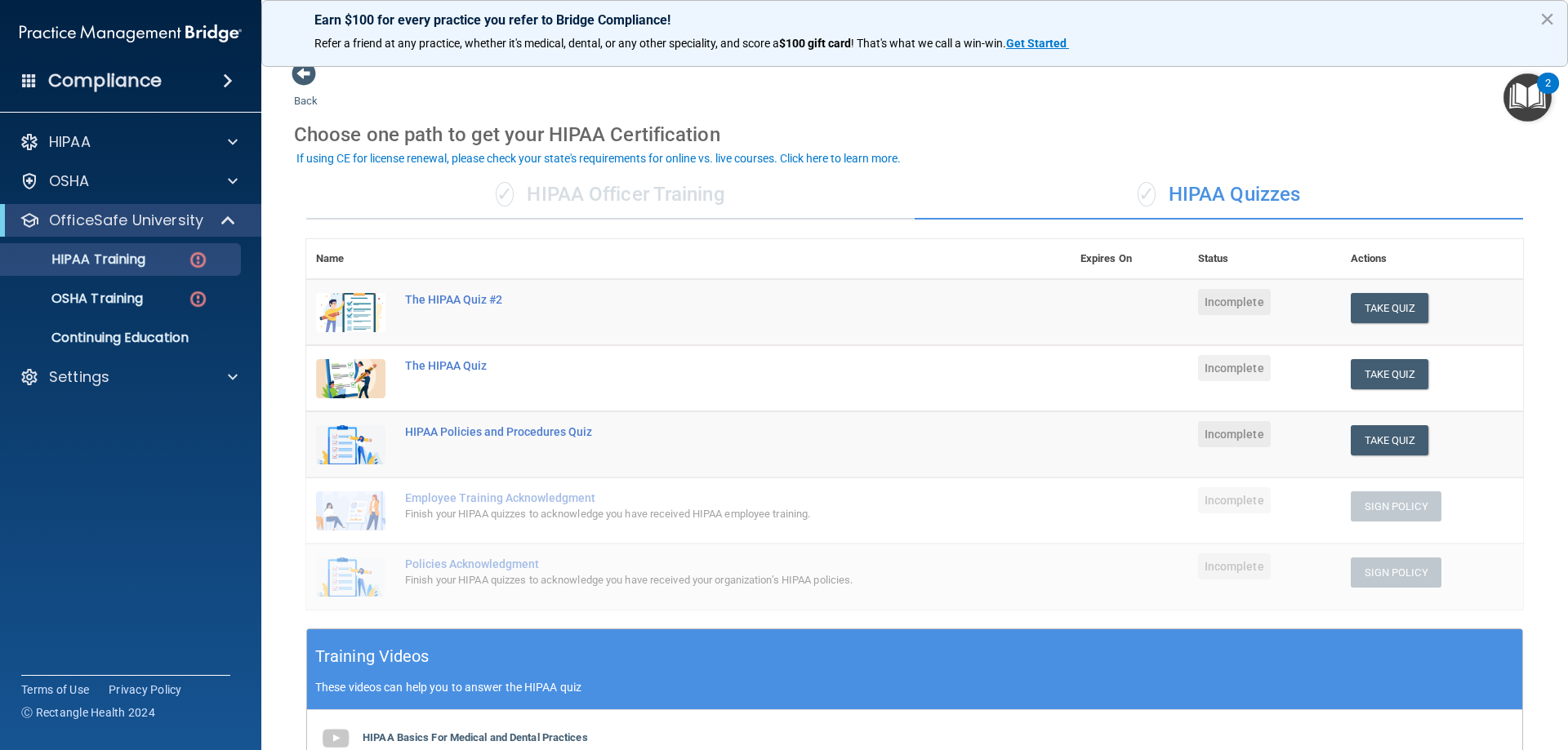
click at [729, 201] on div "✓ HIPAA Officer Training" at bounding box center [610, 195] width 608 height 49
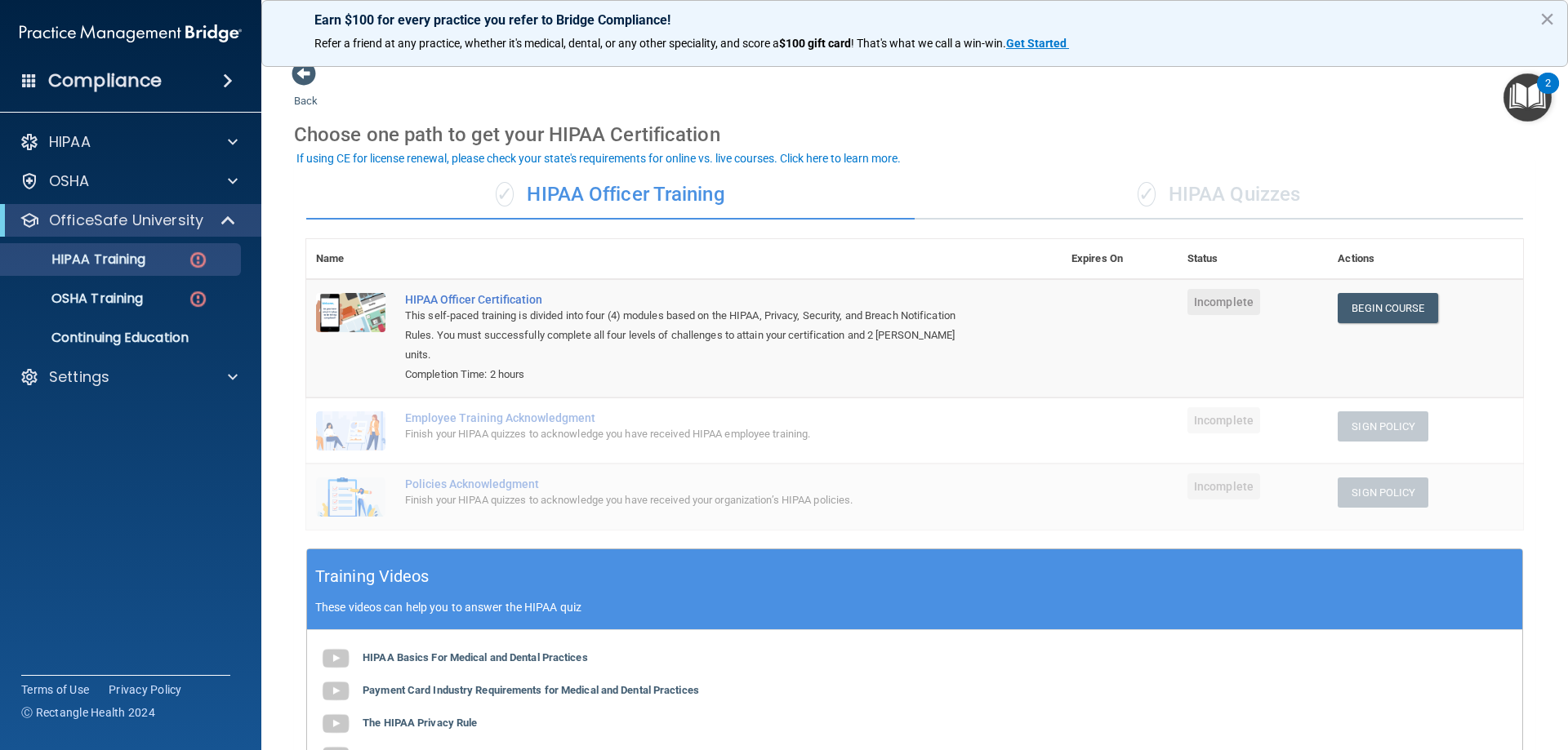
click at [1161, 194] on div "✓ HIPAA Quizzes" at bounding box center [1218, 195] width 608 height 49
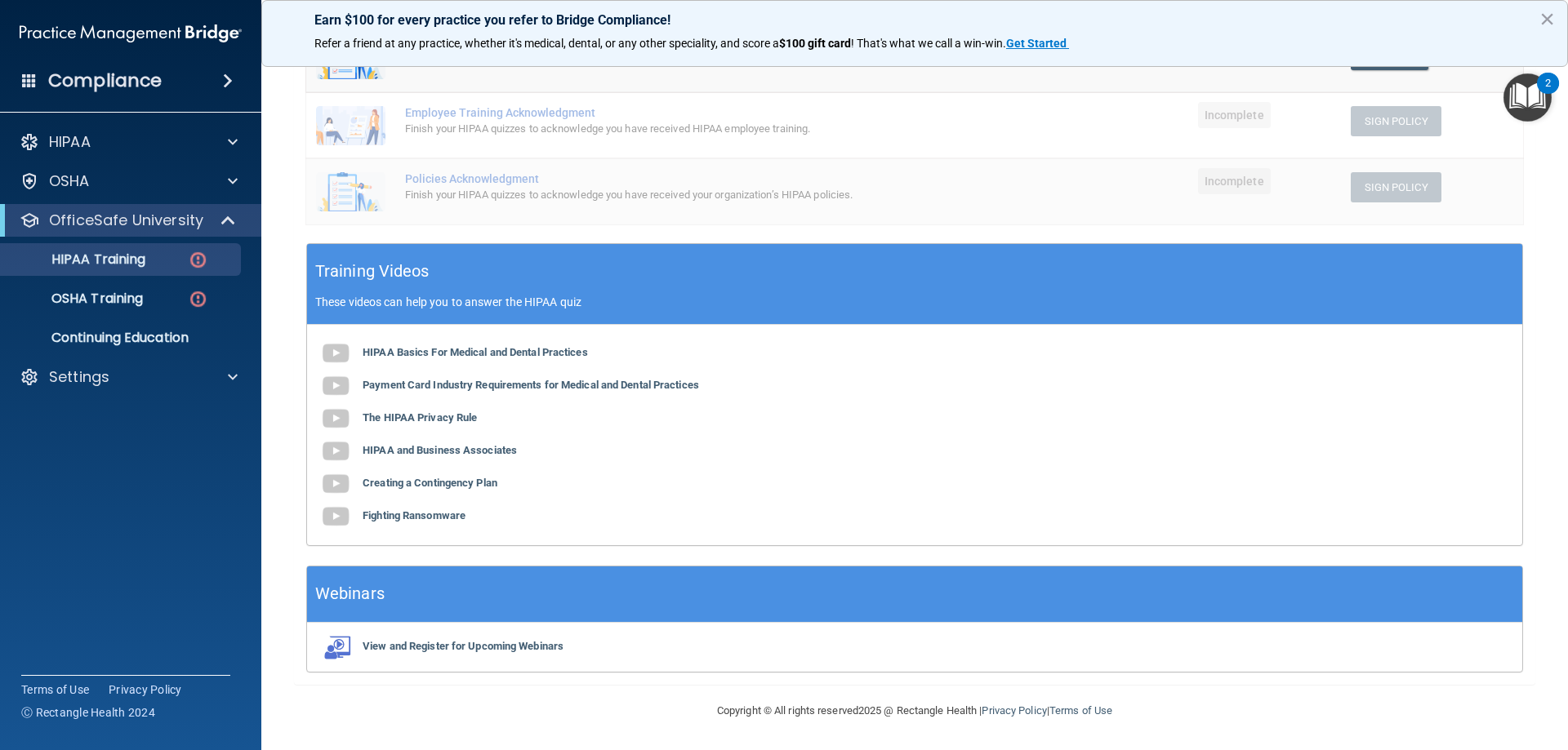
scroll to position [0, 0]
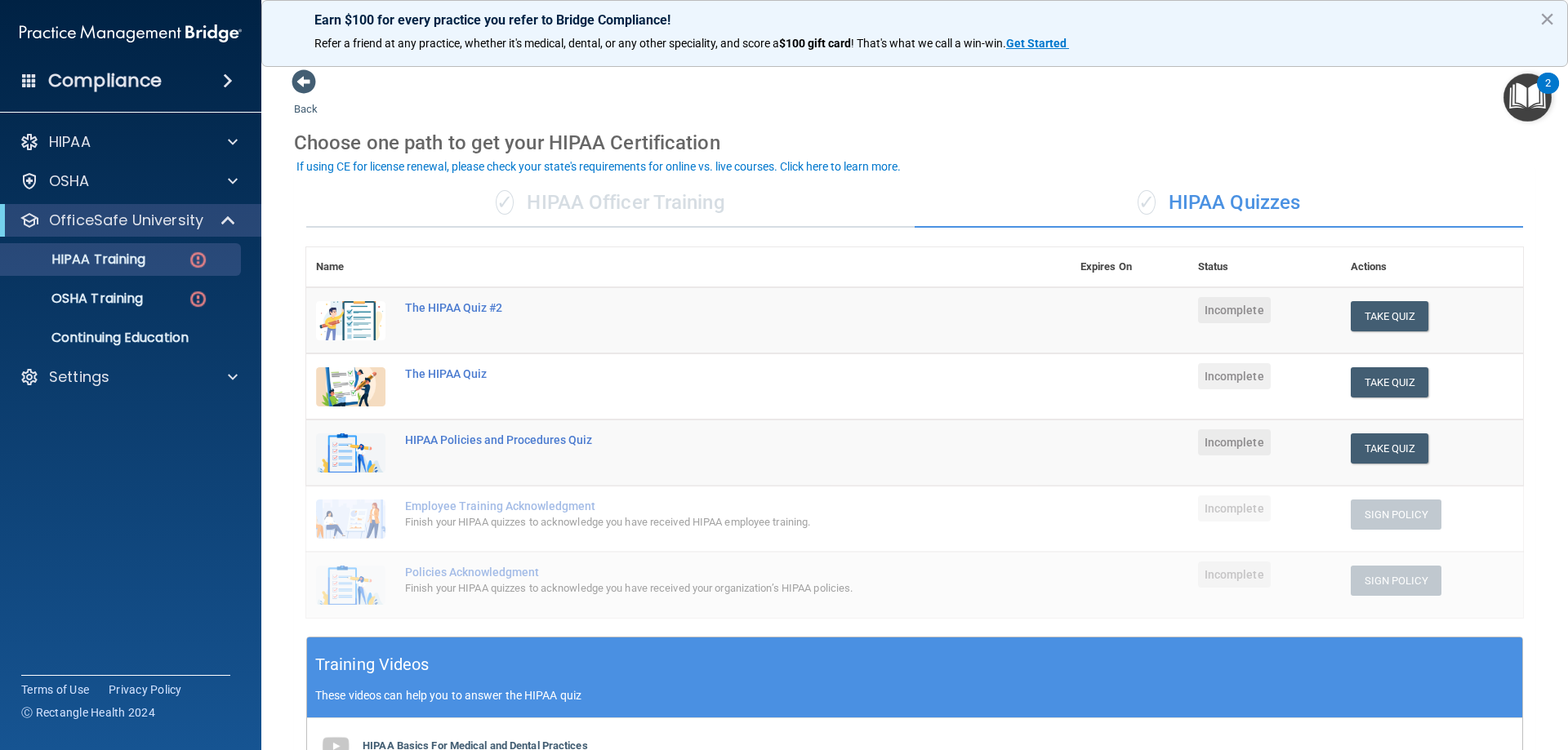
click at [721, 212] on div "✓ HIPAA Officer Training" at bounding box center [610, 203] width 608 height 49
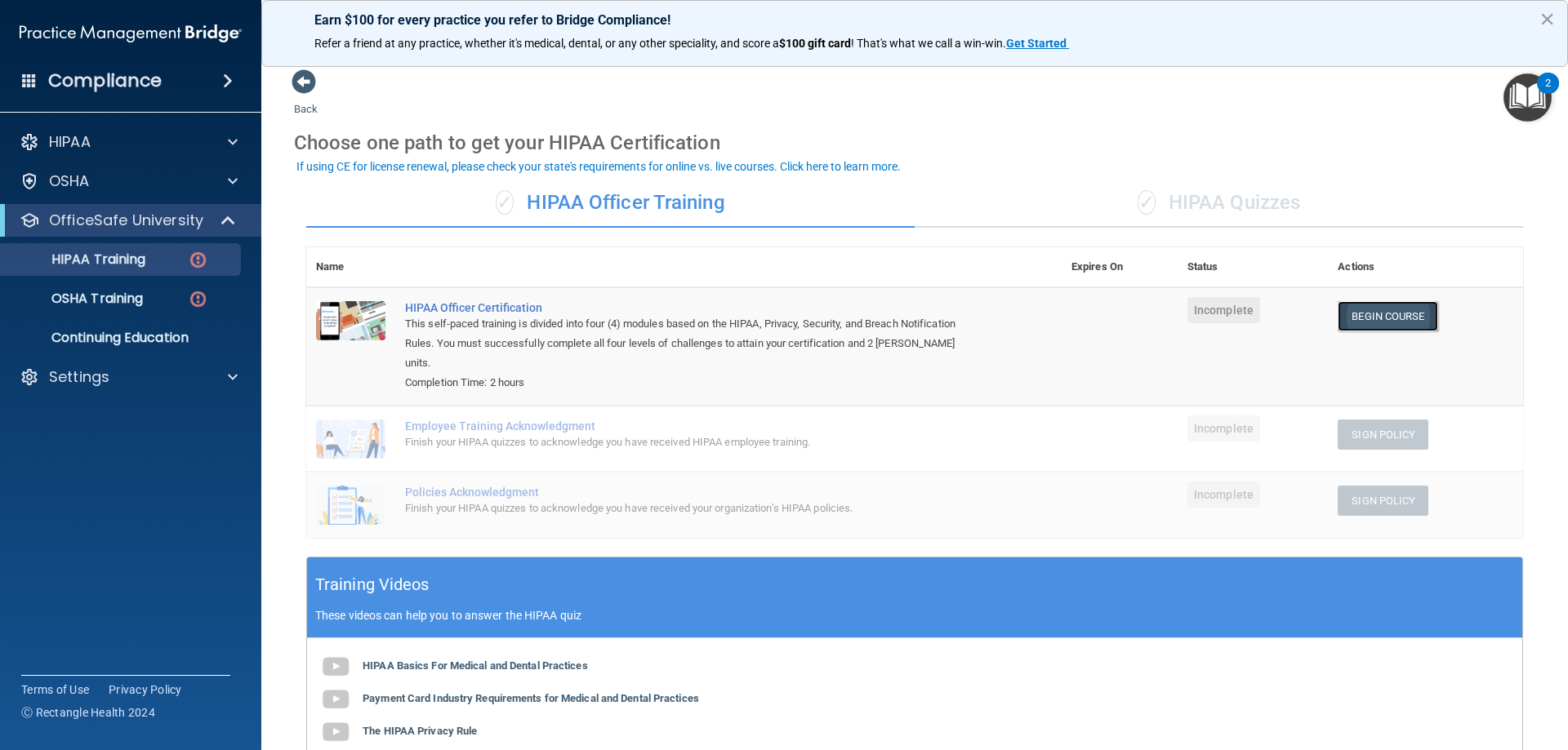
click at [1397, 317] on link "Begin Course" at bounding box center [1387, 316] width 99 height 31
click at [1369, 311] on link "Begin Course" at bounding box center [1387, 316] width 99 height 31
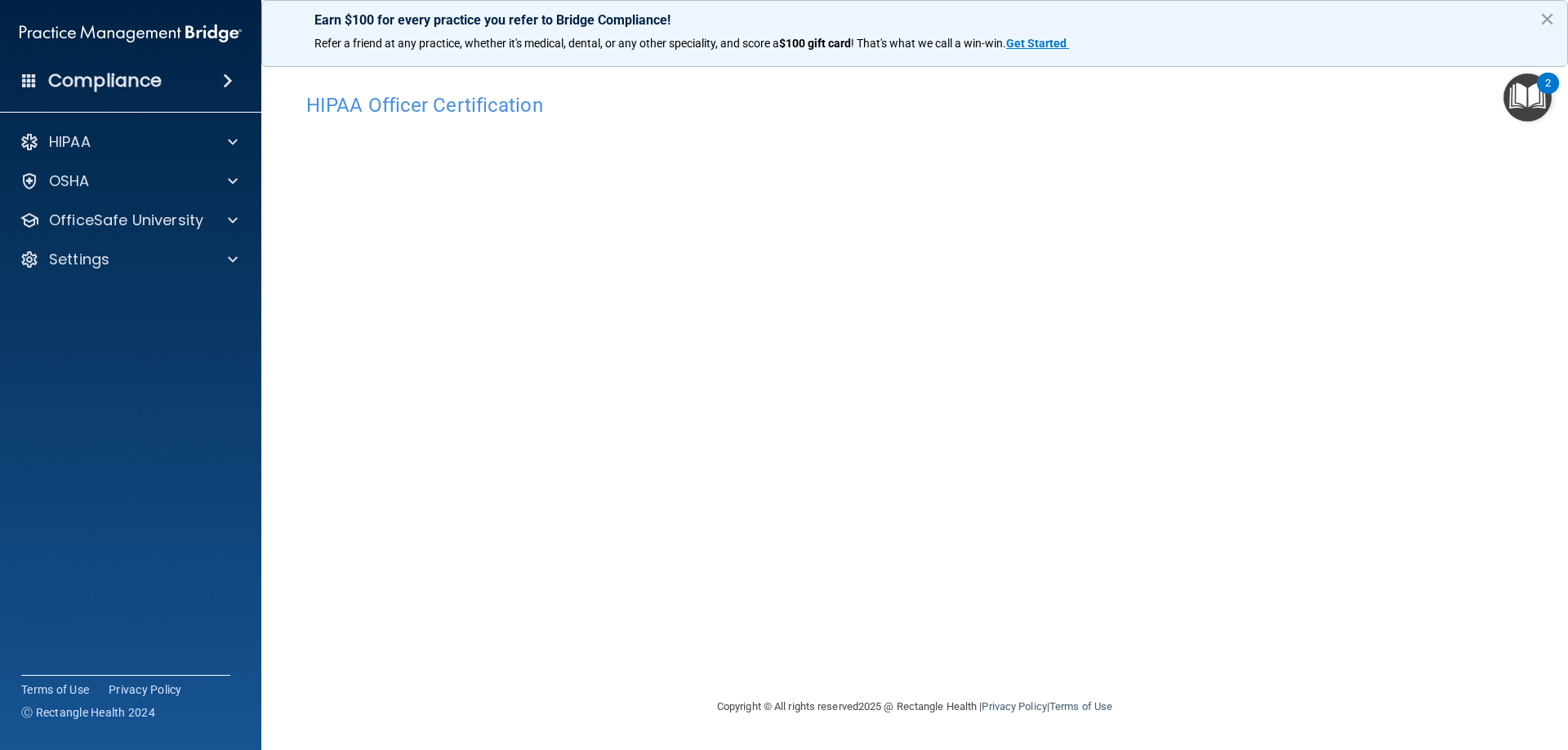
click at [448, 109] on h4 "HIPAA Officer Certification" at bounding box center [914, 106] width 1216 height 21
click at [445, 109] on h4 "HIPAA Officer Certification" at bounding box center [914, 106] width 1216 height 21
